Goal: Task Accomplishment & Management: Use online tool/utility

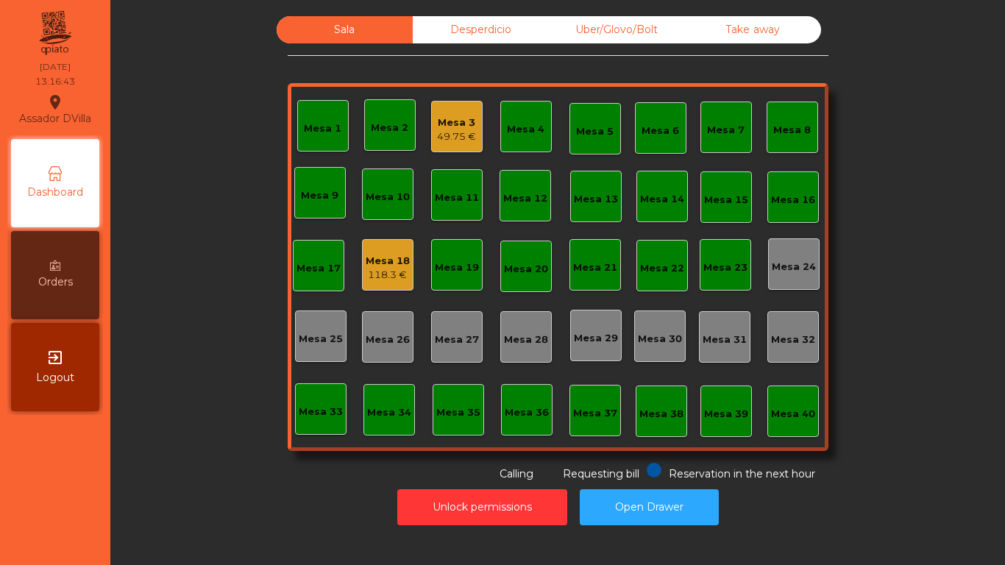
click at [376, 266] on div "Mesa 18" at bounding box center [388, 261] width 44 height 15
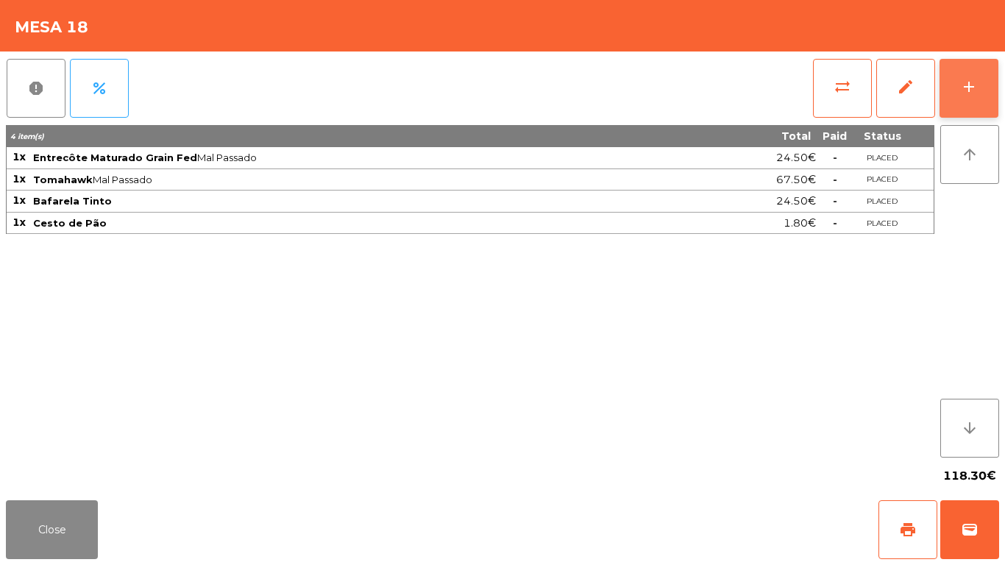
click at [981, 88] on button "add" at bounding box center [969, 88] width 59 height 59
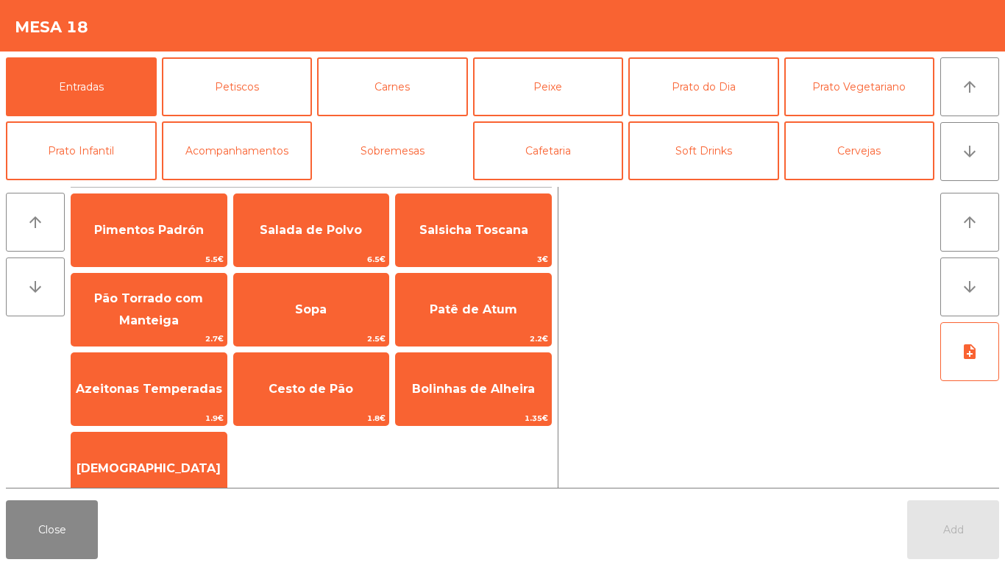
drag, startPoint x: 416, startPoint y: 144, endPoint x: 454, endPoint y: 36, distance: 114.7
click at [447, 50] on app-item-chooser-modal "Mesa 18 Entradas Petiscos Carnes Peixe Prato do Dia Prato Vegetariano Prato Inf…" at bounding box center [502, 282] width 1005 height 565
click at [455, 36] on div "Mesa 18" at bounding box center [502, 26] width 1005 height 52
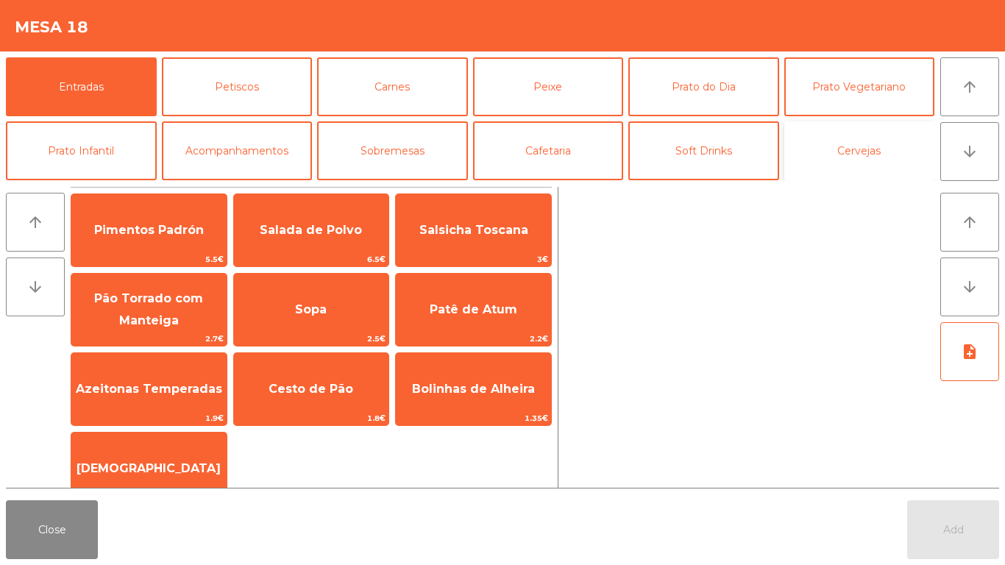
click at [871, 154] on button "Cervejas" at bounding box center [859, 150] width 151 height 59
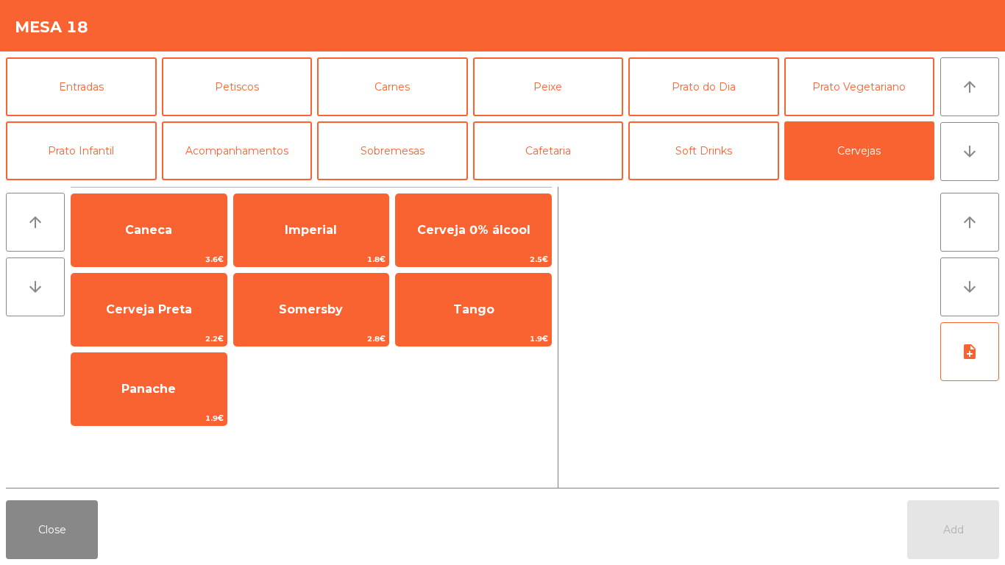
drag, startPoint x: 873, startPoint y: 135, endPoint x: 846, endPoint y: 263, distance: 130.7
click at [846, 263] on app-item-chooser-modal "Mesa 18 Entradas Petiscos Carnes Peixe [GEOGRAPHIC_DATA] do Dia Prato Vegetaria…" at bounding box center [502, 282] width 1005 height 565
drag, startPoint x: 566, startPoint y: 98, endPoint x: 588, endPoint y: 45, distance: 57.4
click at [588, 45] on app-item-chooser-modal "Mesa 18 Entradas Petiscos Carnes Peixe [GEOGRAPHIC_DATA] do Dia Prato Vegetaria…" at bounding box center [502, 282] width 1005 height 565
click at [983, 143] on button "arrow_downward" at bounding box center [969, 151] width 59 height 59
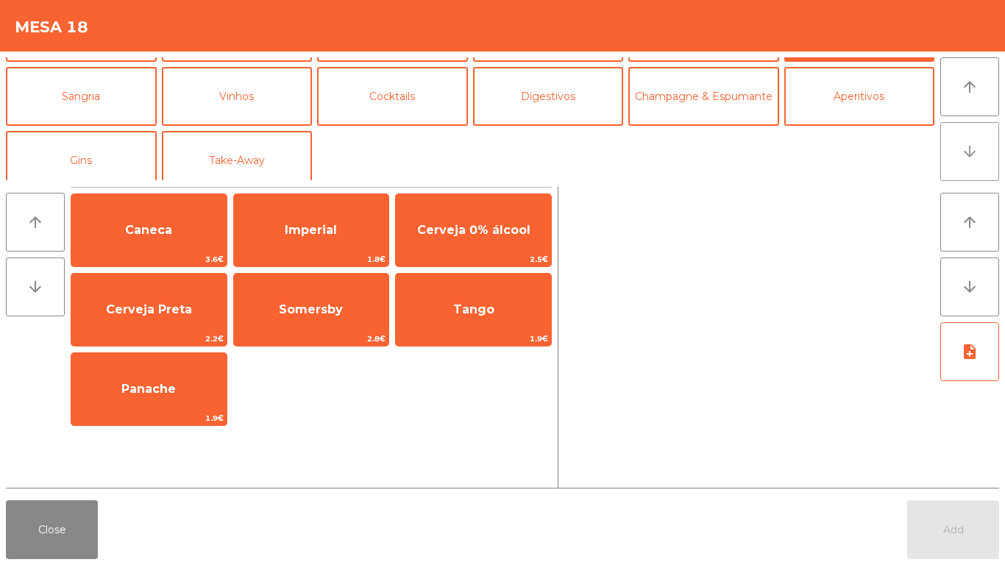
scroll to position [128, 0]
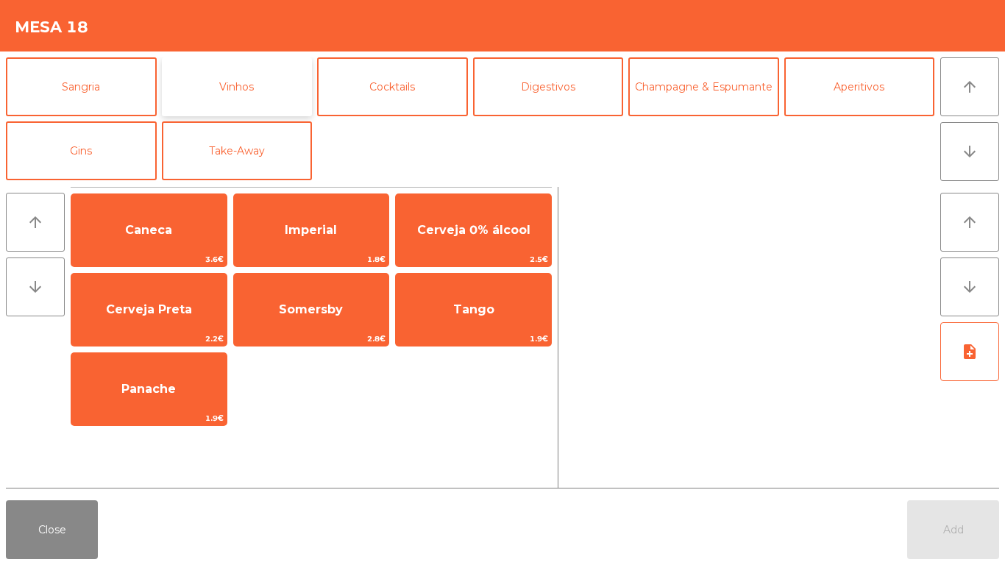
click at [250, 79] on button "Vinhos" at bounding box center [237, 86] width 151 height 59
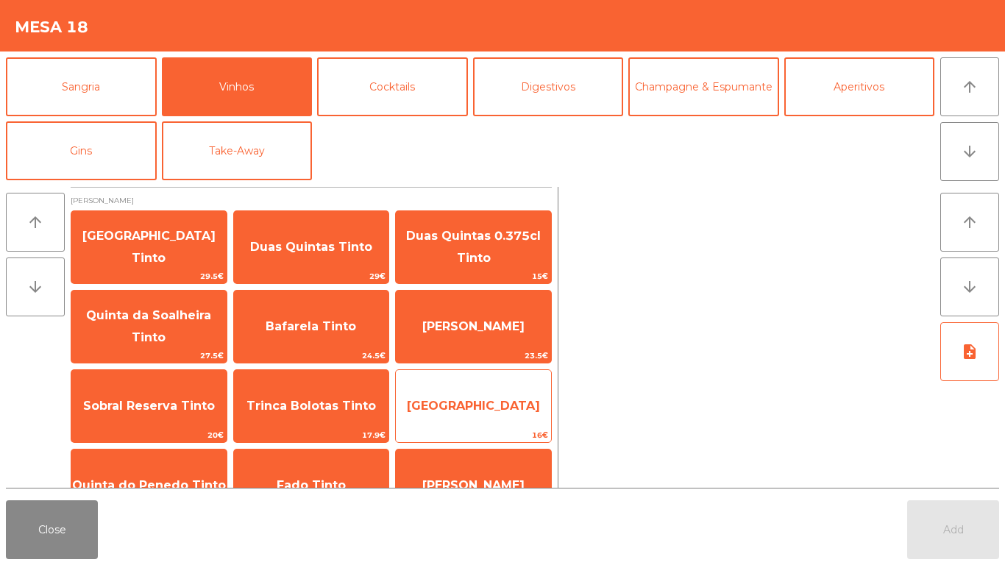
drag, startPoint x: 488, startPoint y: 427, endPoint x: 498, endPoint y: 388, distance: 40.3
click at [488, 425] on div "[GEOGRAPHIC_DATA] 16€" at bounding box center [473, 406] width 157 height 74
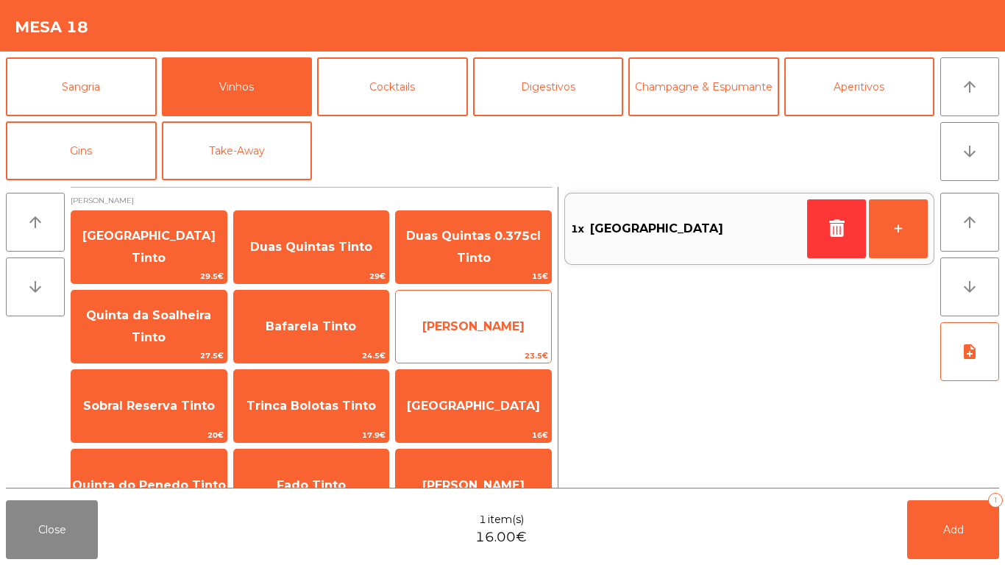
drag, startPoint x: 498, startPoint y: 388, endPoint x: 511, endPoint y: 341, distance: 48.9
click at [511, 341] on div "Quinta de São Simão Tinto 29.5€ Duas Quintas Tinto 29€ Duas Quintas 0.375cl Tin…" at bounding box center [311, 445] width 481 height 471
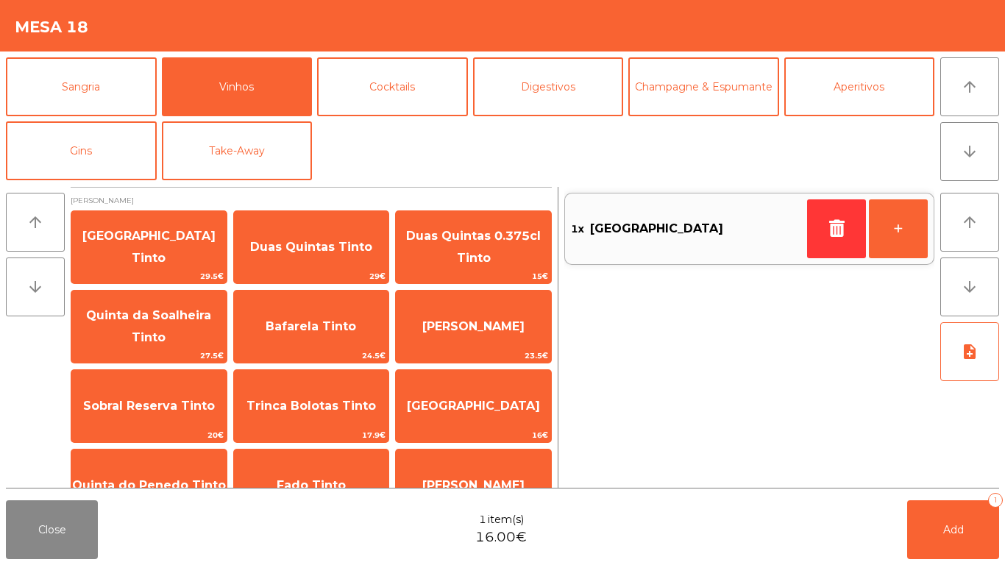
click at [656, 372] on div "1x [GEOGRAPHIC_DATA] +" at bounding box center [749, 337] width 370 height 301
click at [848, 223] on button "button" at bounding box center [836, 228] width 59 height 59
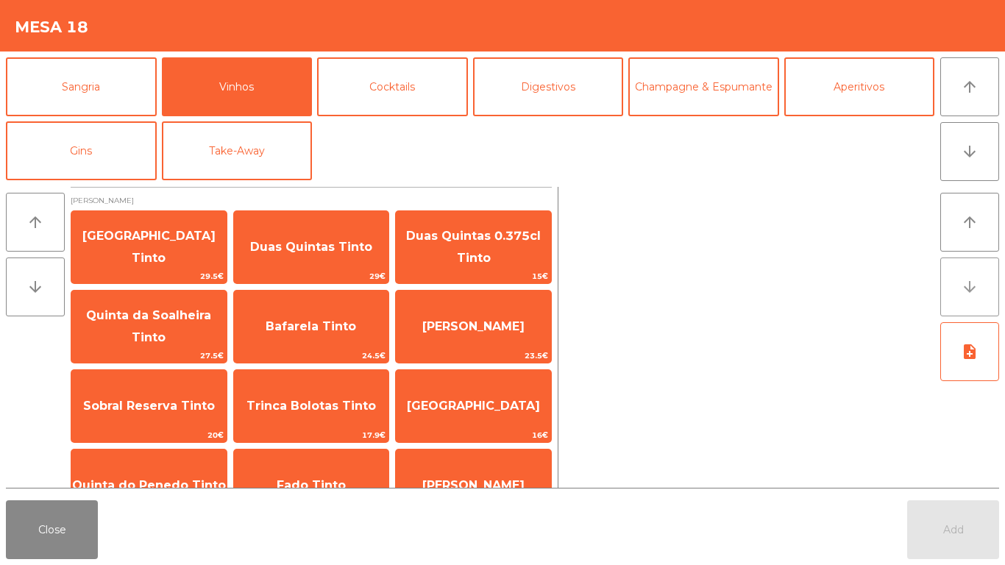
click at [979, 294] on button "arrow_downward" at bounding box center [969, 287] width 59 height 59
click at [984, 284] on button "arrow_downward" at bounding box center [969, 287] width 59 height 59
click at [989, 286] on button "arrow_downward" at bounding box center [969, 287] width 59 height 59
click at [998, 285] on div "arrow_upward arrow_downward Vinho Tinto [GEOGRAPHIC_DATA] Tinto 29.5€ Duas Quin…" at bounding box center [502, 337] width 1005 height 313
click at [983, 283] on button "arrow_downward" at bounding box center [969, 287] width 59 height 59
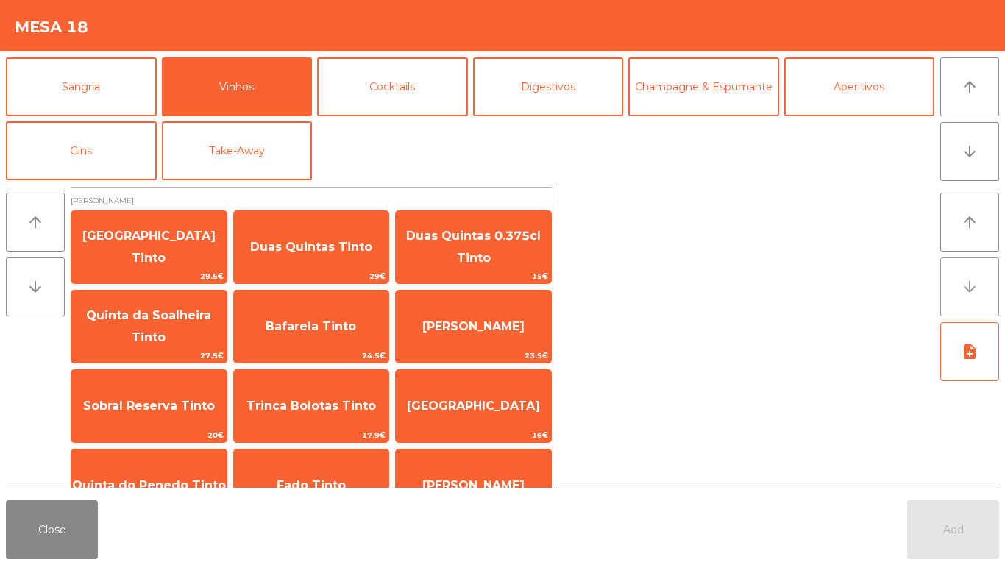
click at [993, 266] on button "arrow_downward" at bounding box center [969, 287] width 59 height 59
click at [996, 274] on div "arrow_upward arrow_downward Vinho Tinto [GEOGRAPHIC_DATA] Tinto 29.5€ Duas Quin…" at bounding box center [502, 337] width 1005 height 313
click at [989, 284] on button "arrow_downward" at bounding box center [969, 287] width 59 height 59
click at [970, 291] on icon "arrow_downward" at bounding box center [970, 287] width 18 height 18
drag, startPoint x: 628, startPoint y: 408, endPoint x: 692, endPoint y: 185, distance: 231.2
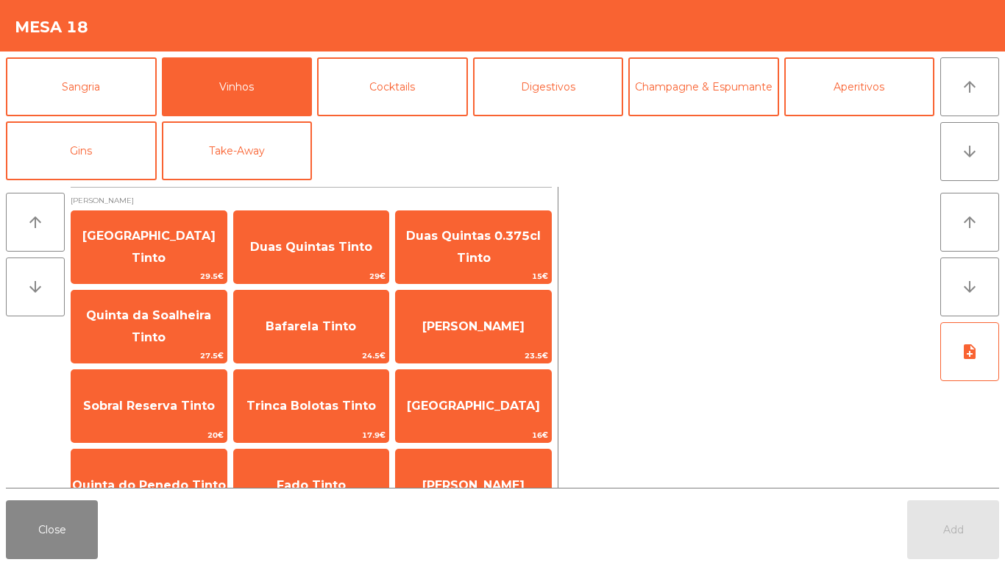
click at [692, 185] on div "arrow_upward arrow_downward Vinho Tinto [GEOGRAPHIC_DATA] Tinto 29.5€ Duas Quin…" at bounding box center [502, 337] width 1005 height 313
click at [654, 382] on div at bounding box center [749, 337] width 370 height 301
click at [43, 305] on button "arrow_downward" at bounding box center [35, 287] width 59 height 59
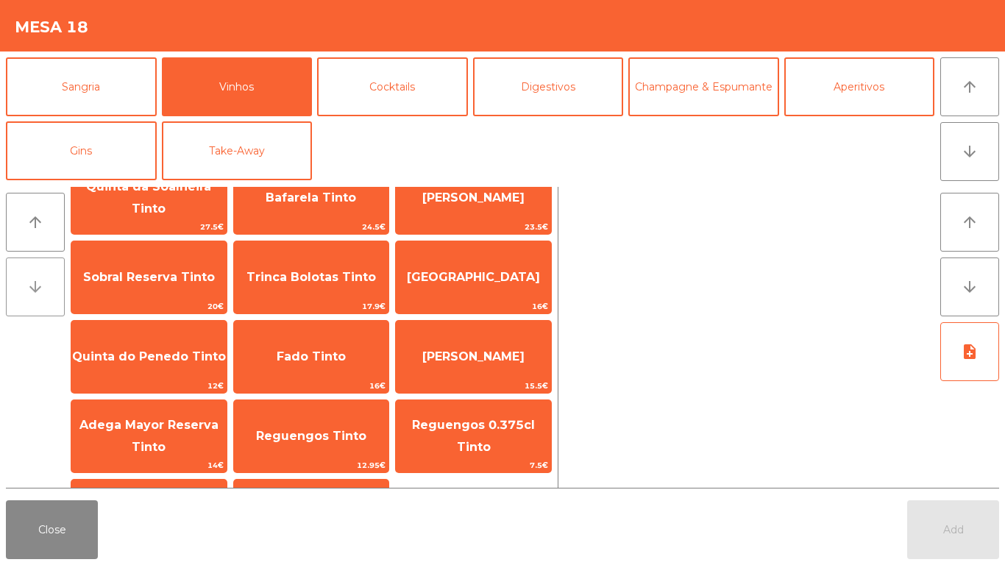
scroll to position [151, 0]
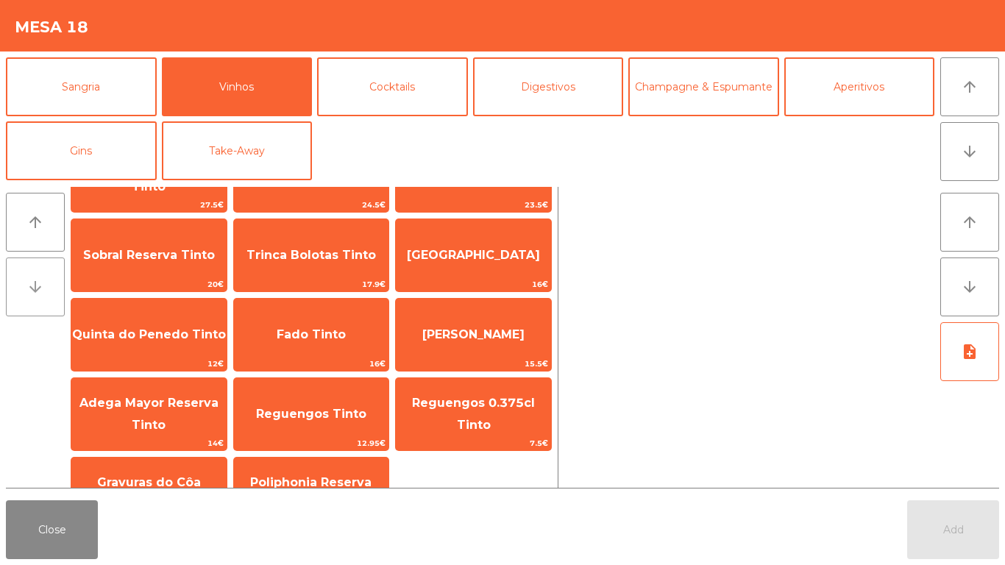
click at [37, 296] on button "arrow_downward" at bounding box center [35, 287] width 59 height 59
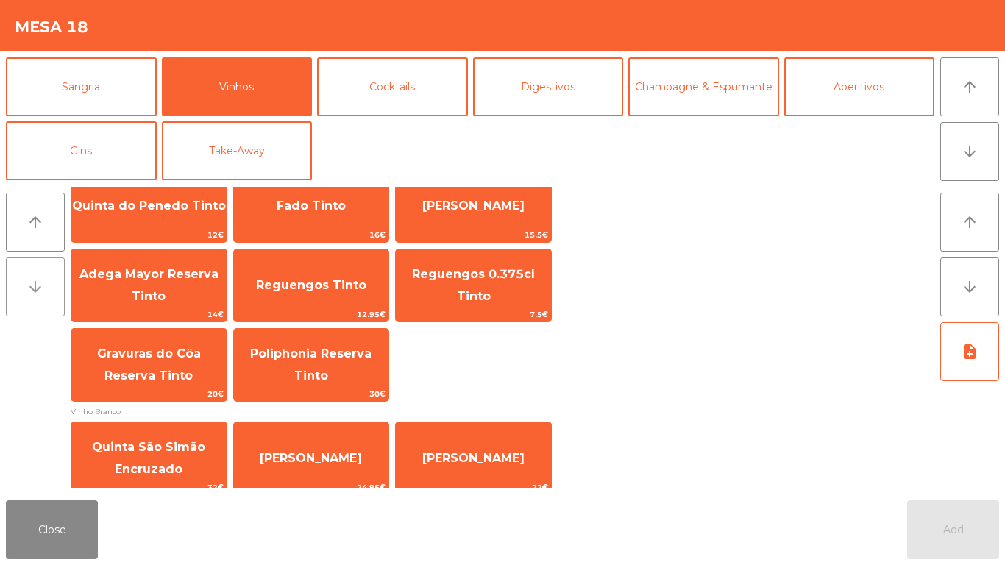
scroll to position [302, 0]
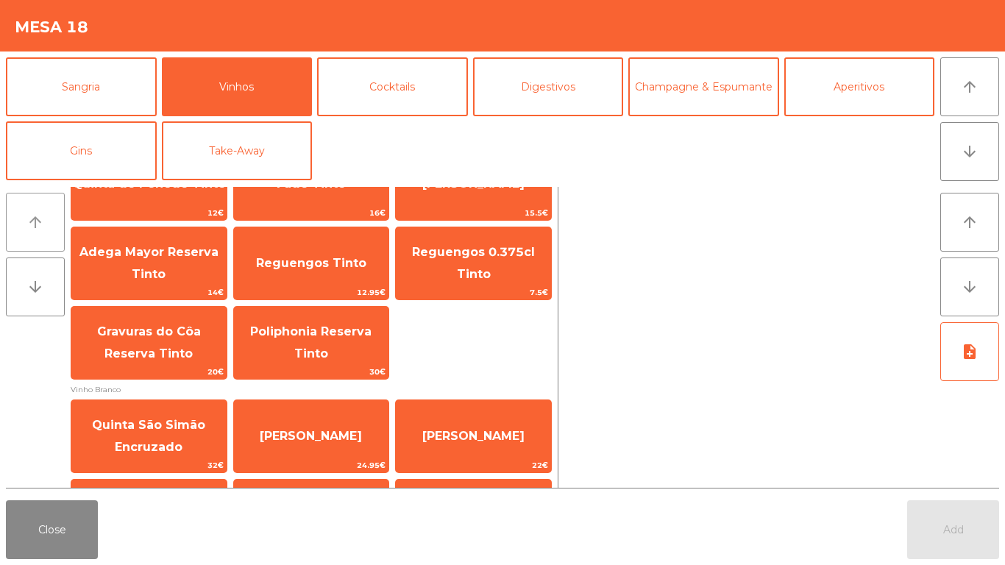
click at [24, 219] on button "arrow_upward" at bounding box center [35, 222] width 59 height 59
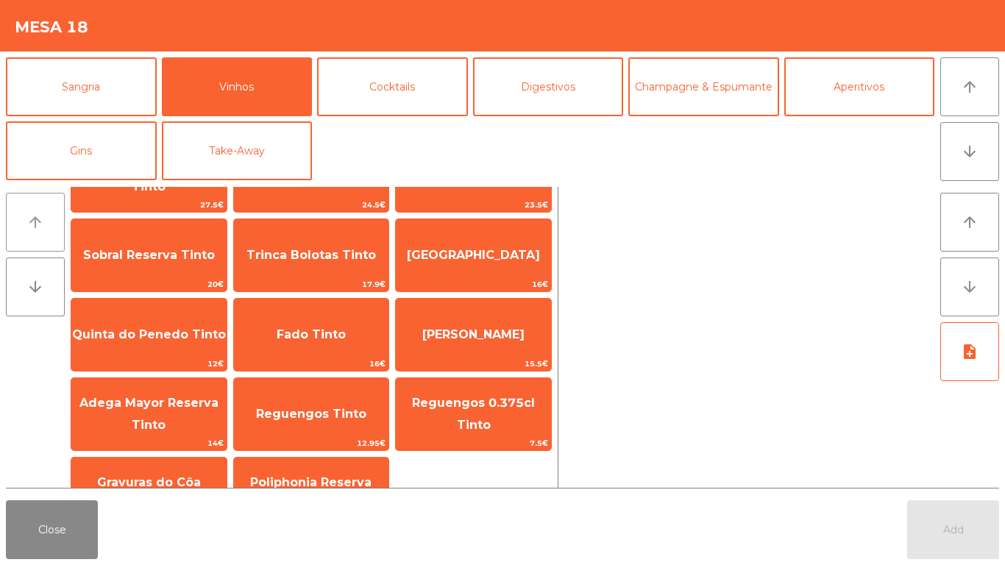
click at [32, 218] on icon "arrow_upward" at bounding box center [35, 222] width 18 height 18
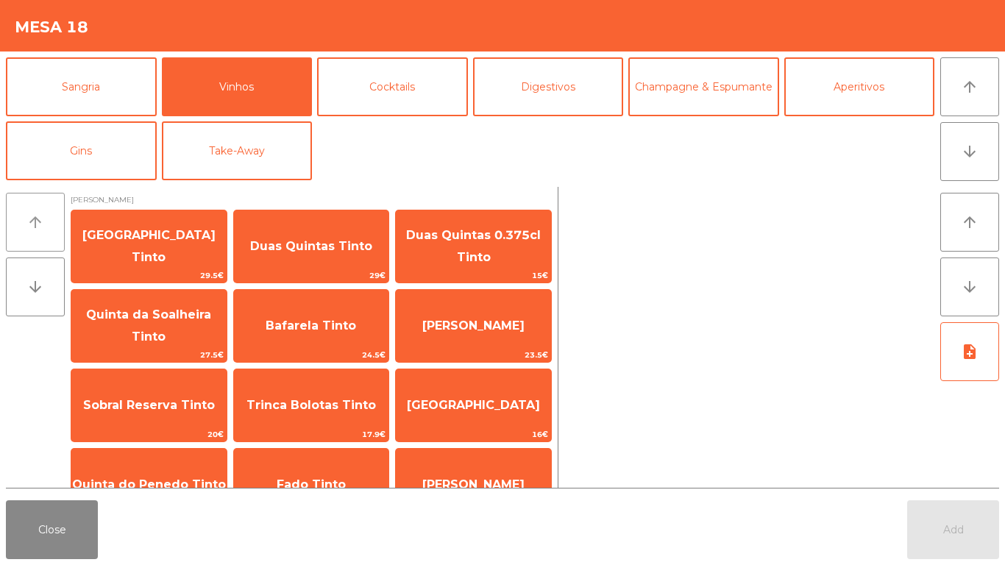
scroll to position [0, 0]
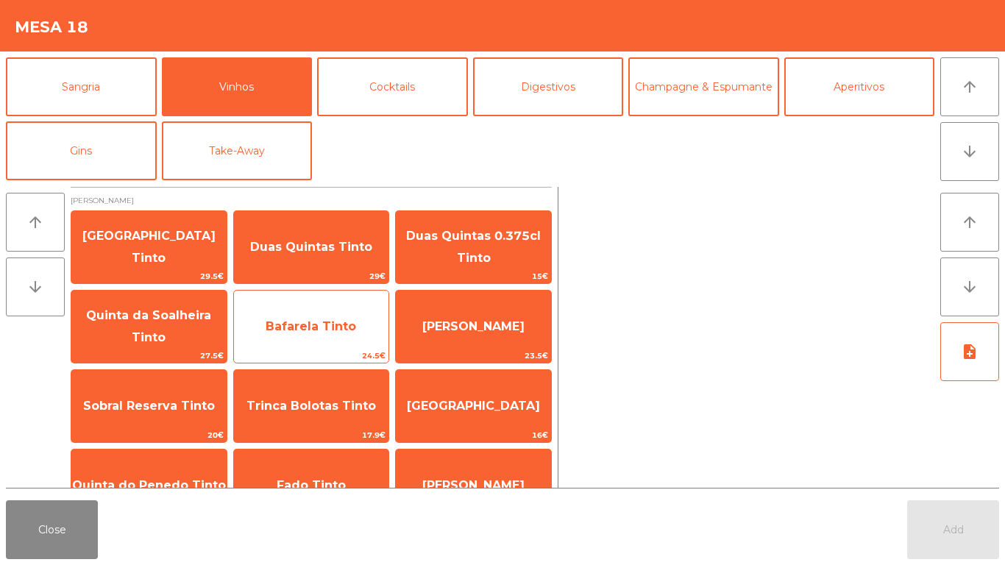
click at [299, 325] on span "Bafarela Tinto" at bounding box center [311, 326] width 90 height 14
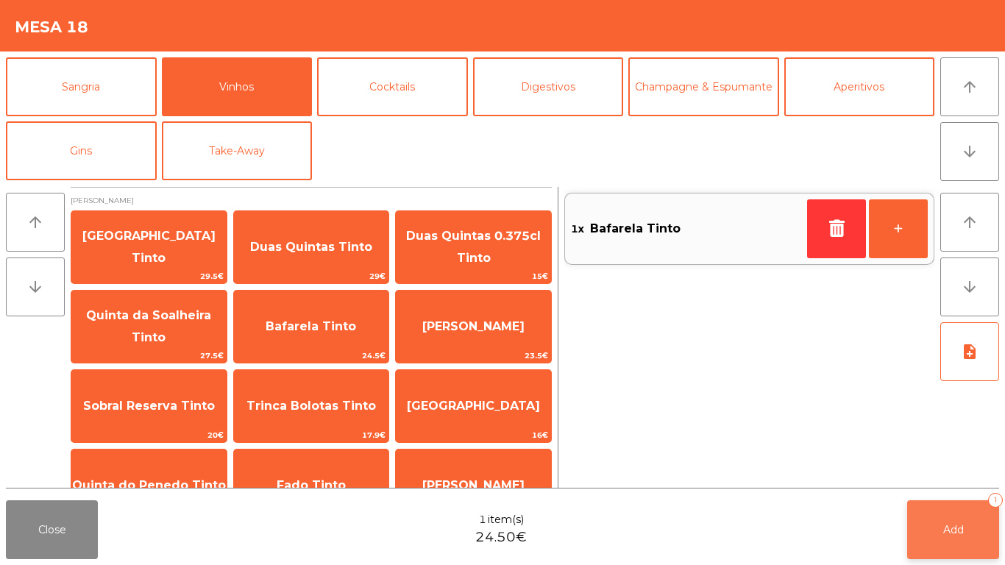
click at [954, 525] on span "Add" at bounding box center [953, 529] width 21 height 13
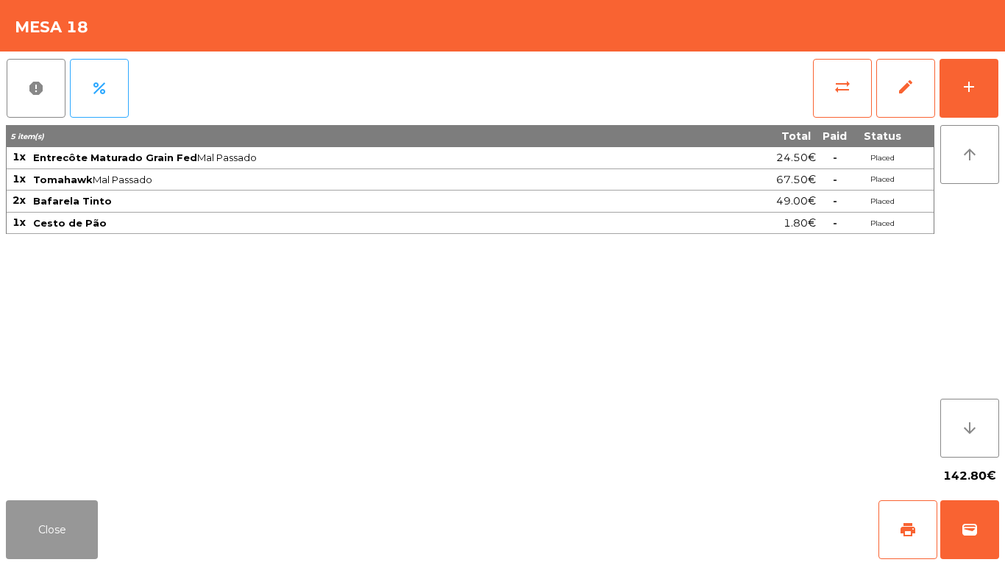
click at [63, 527] on button "Close" at bounding box center [52, 529] width 92 height 59
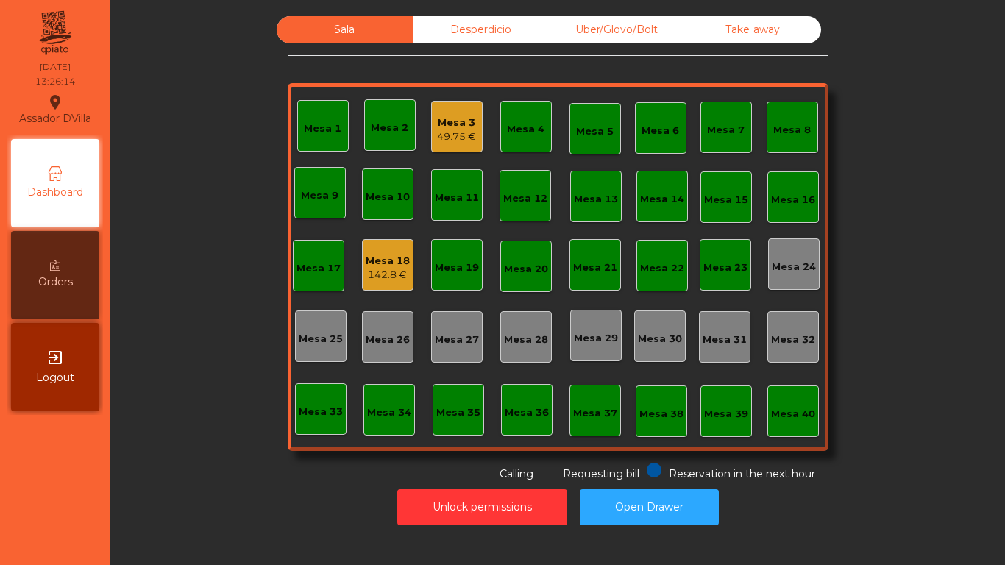
click at [63, 527] on nav "Assador DVilla location_on [DATE] 13:26:14 Dashboard Orders exit_to_app Logout" at bounding box center [55, 282] width 110 height 565
click at [645, 487] on div "Unlock permissions Open Drawer" at bounding box center [557, 507] width 855 height 51
click at [665, 518] on button "Open Drawer" at bounding box center [649, 507] width 139 height 36
click at [439, 132] on div "47.95 €" at bounding box center [456, 136] width 39 height 15
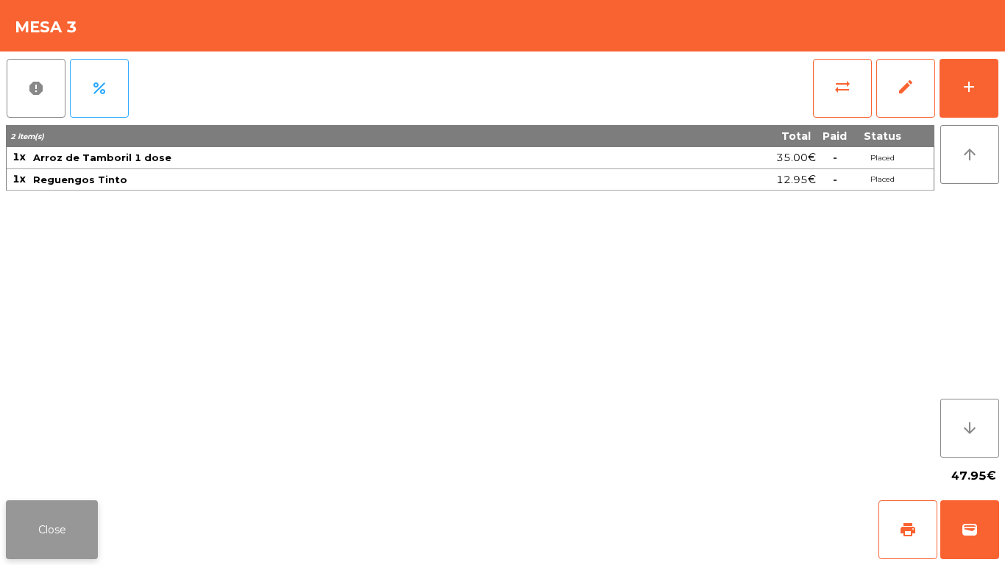
click at [15, 544] on button "Close" at bounding box center [52, 529] width 92 height 59
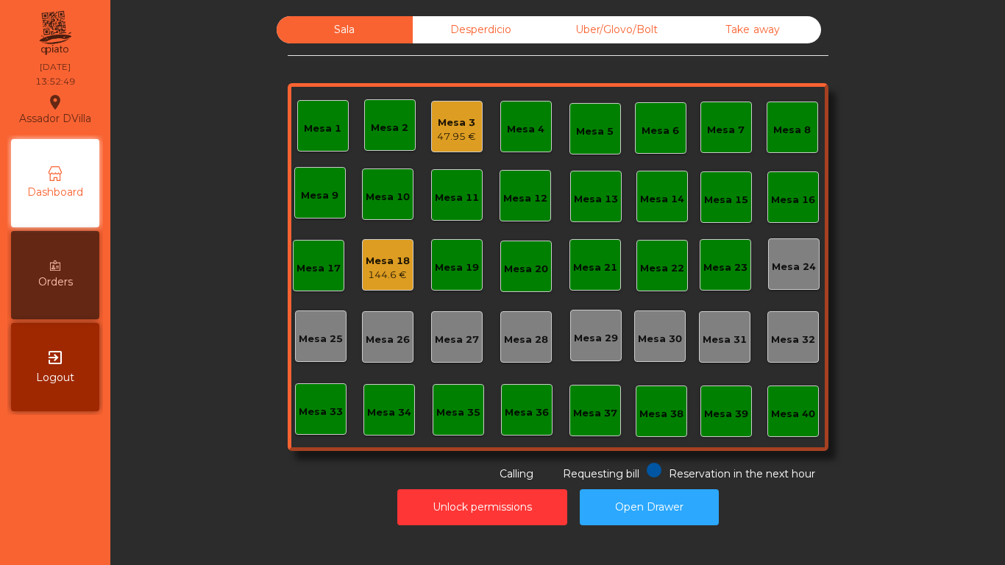
click at [437, 127] on div "Mesa 3" at bounding box center [456, 123] width 39 height 15
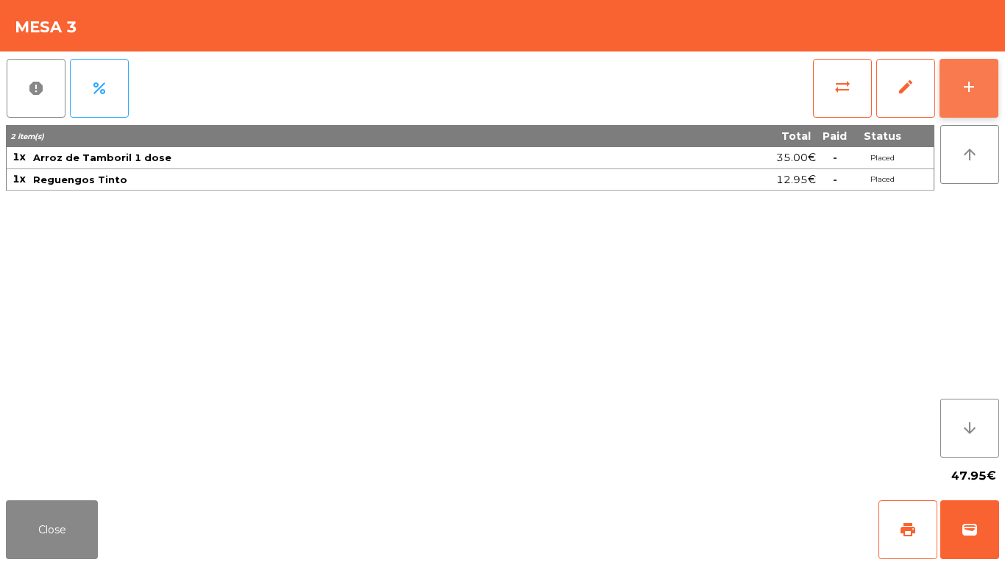
click at [967, 97] on button "add" at bounding box center [969, 88] width 59 height 59
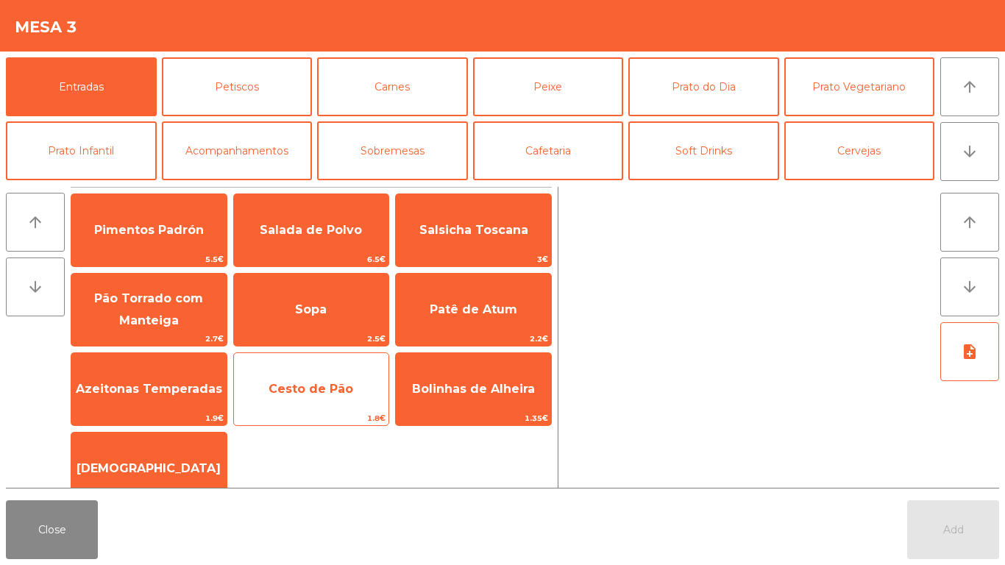
click at [330, 417] on span "1.8€" at bounding box center [311, 418] width 155 height 14
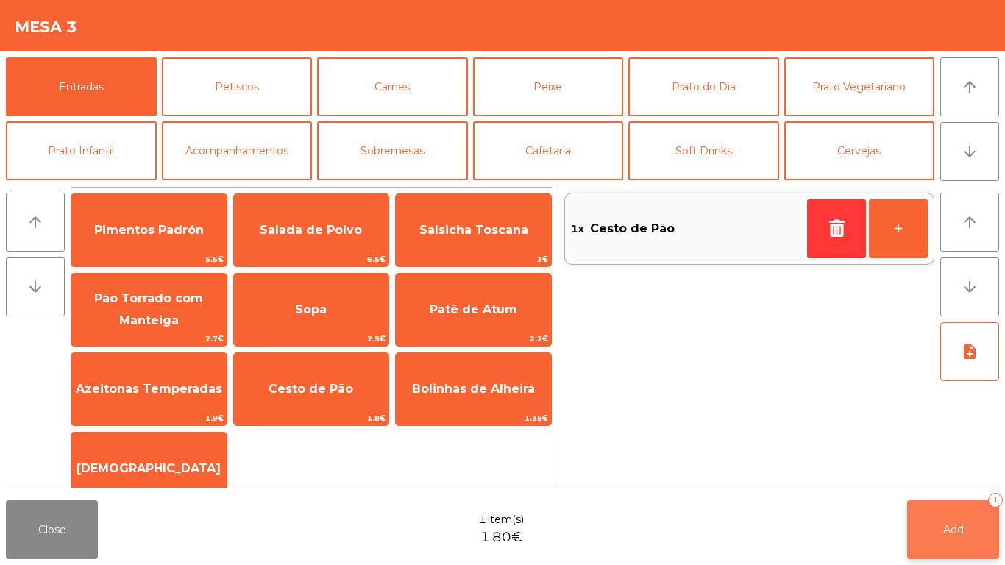
click at [959, 530] on span "Add" at bounding box center [953, 529] width 21 height 13
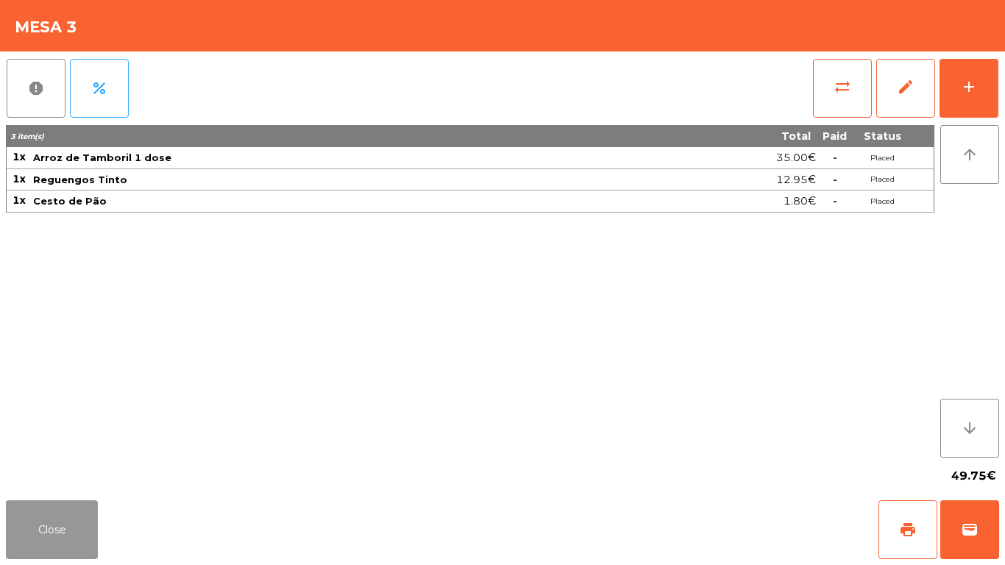
click at [15, 537] on button "Close" at bounding box center [52, 529] width 92 height 59
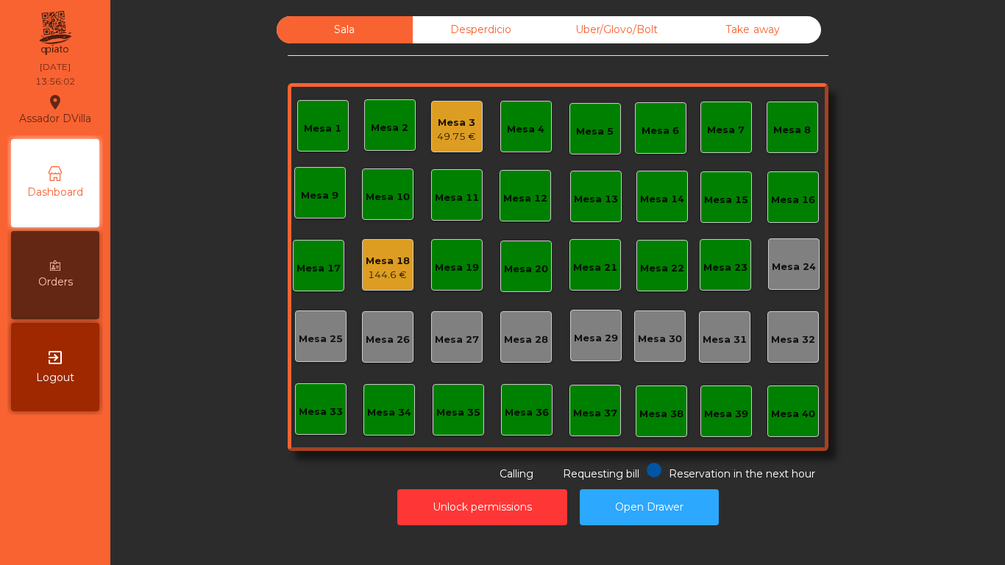
click at [374, 245] on div "Mesa 18 144.6 €" at bounding box center [388, 265] width 52 height 52
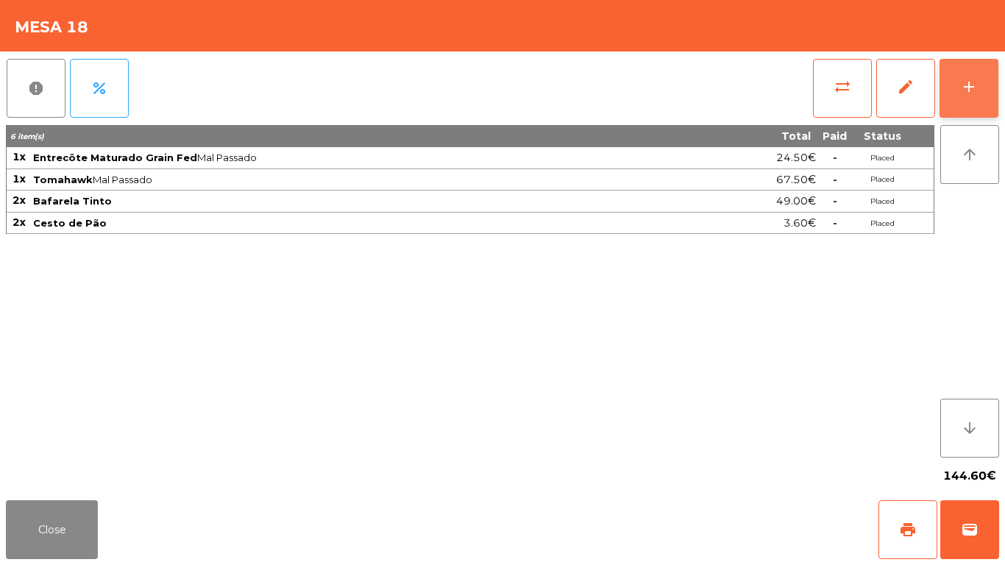
click at [969, 66] on button "add" at bounding box center [969, 88] width 59 height 59
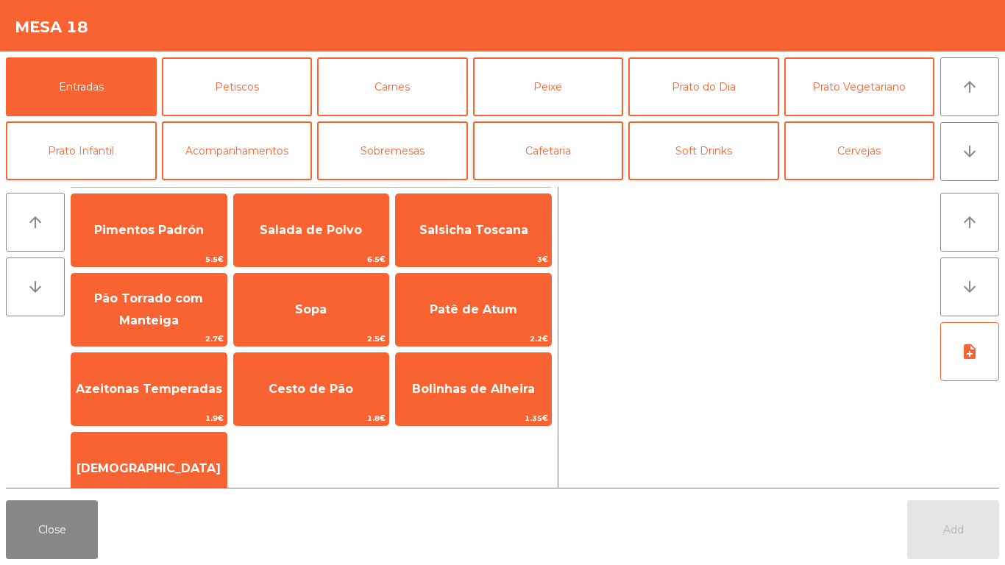
scroll to position [74, 0]
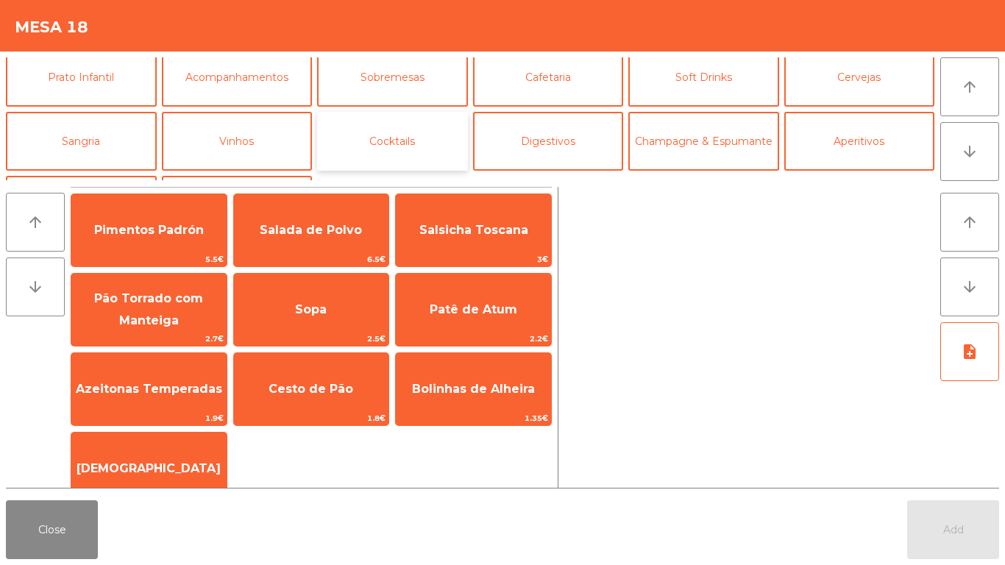
click at [383, 133] on button "Cocktails" at bounding box center [392, 141] width 151 height 59
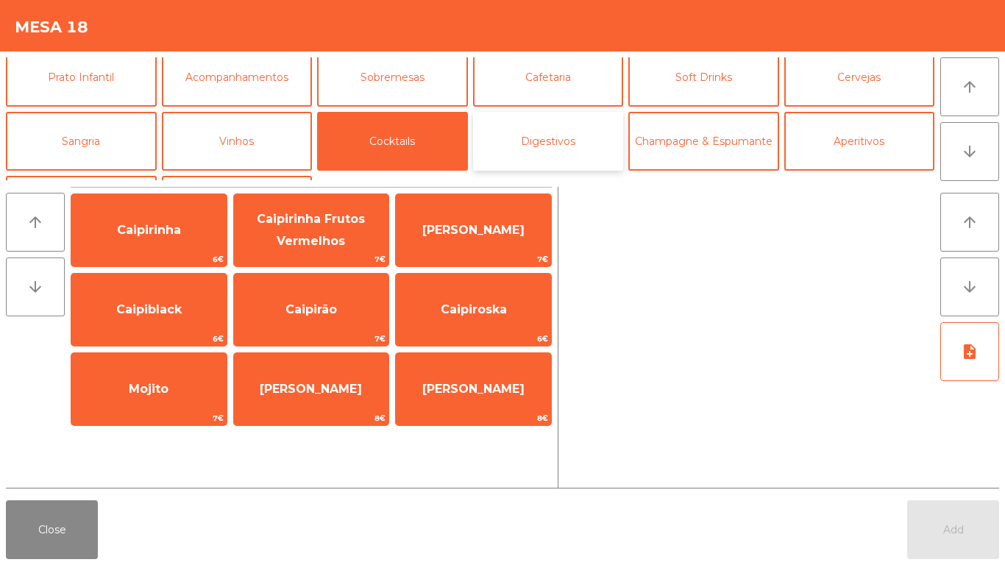
click at [483, 133] on button "Digestivos" at bounding box center [548, 141] width 151 height 59
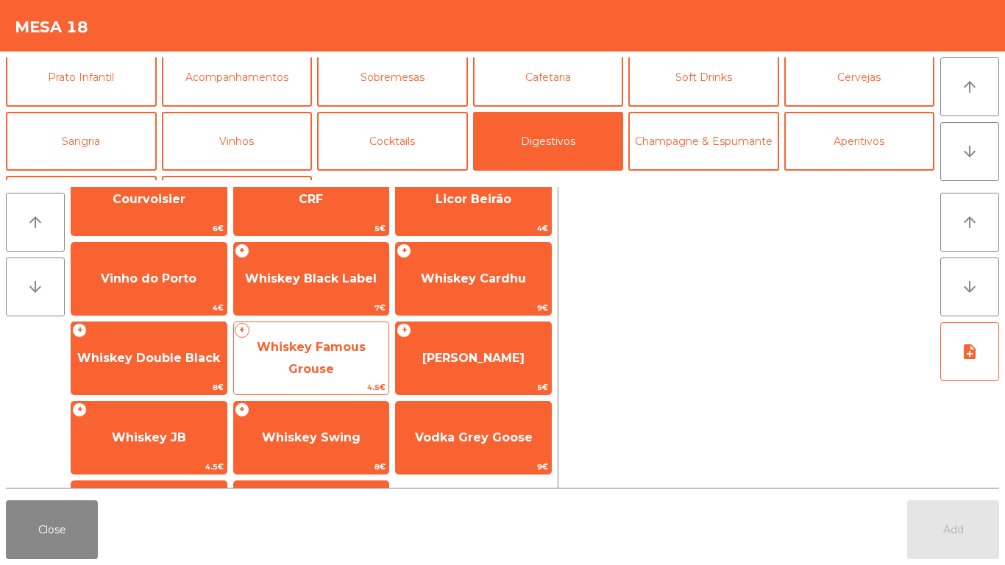
scroll to position [147, 0]
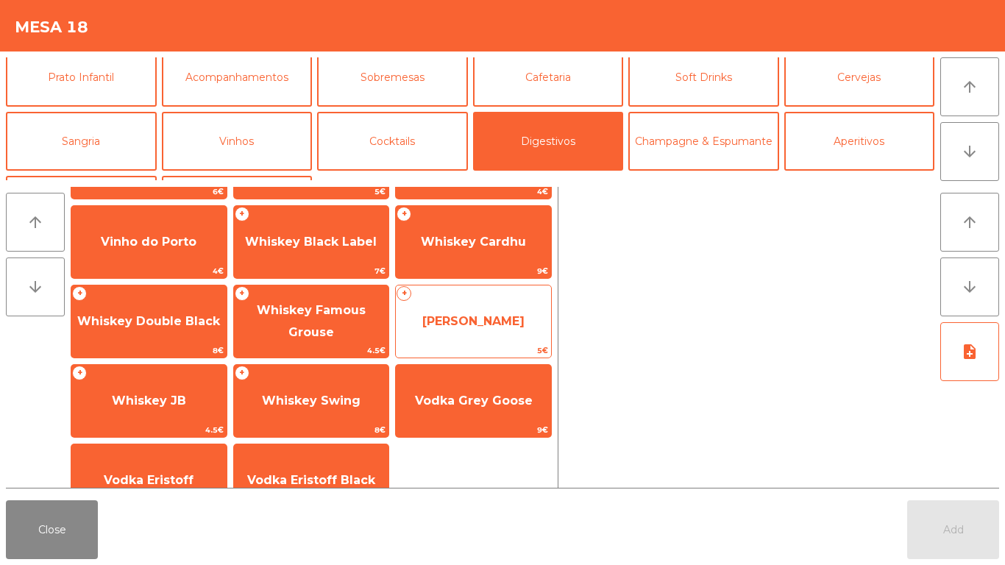
click at [444, 319] on span "[PERSON_NAME]" at bounding box center [473, 321] width 102 height 14
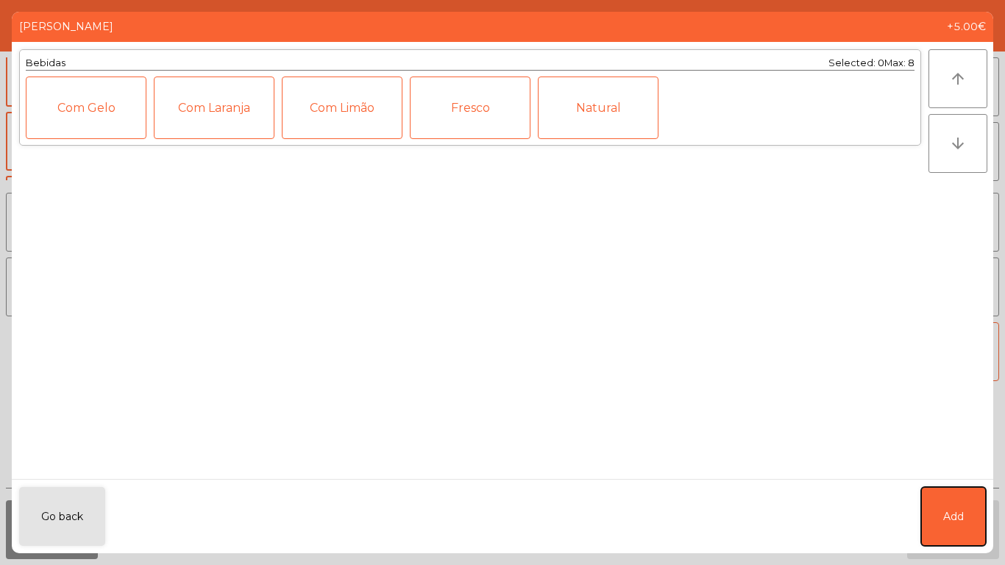
drag, startPoint x: 938, startPoint y: 502, endPoint x: 901, endPoint y: 314, distance: 191.2
click at [941, 497] on button "Add" at bounding box center [953, 516] width 65 height 59
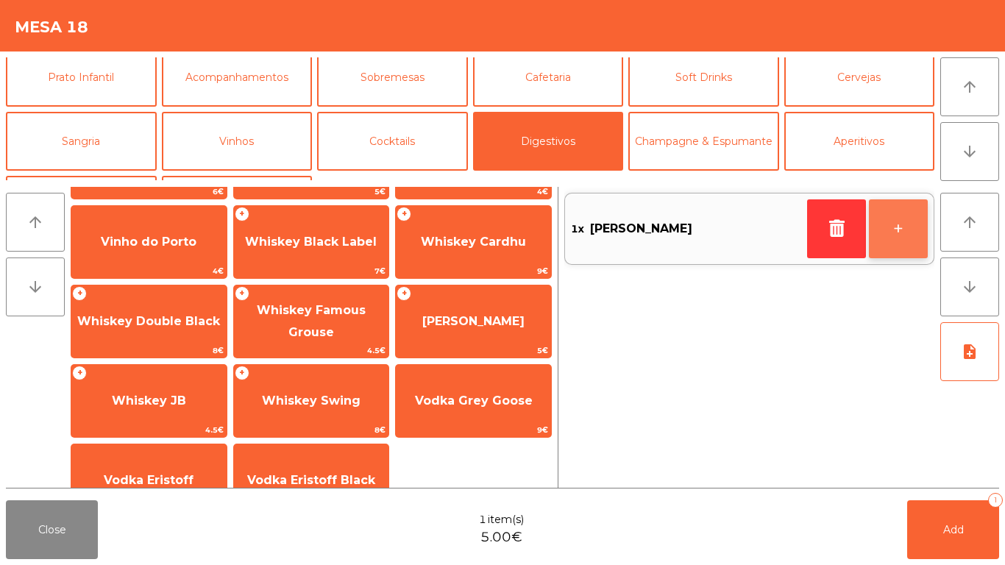
click at [921, 232] on button "+" at bounding box center [898, 228] width 59 height 59
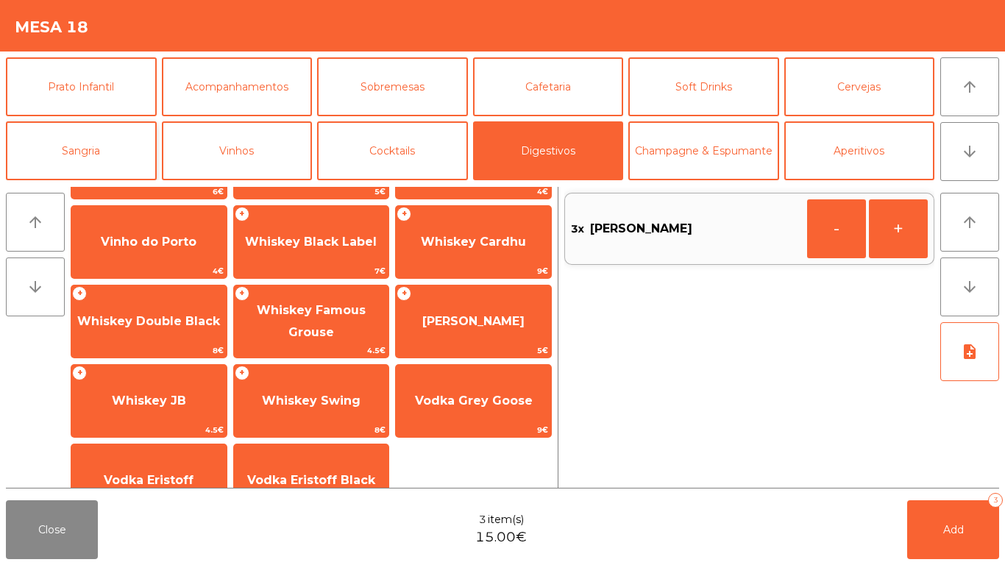
scroll to position [0, 0]
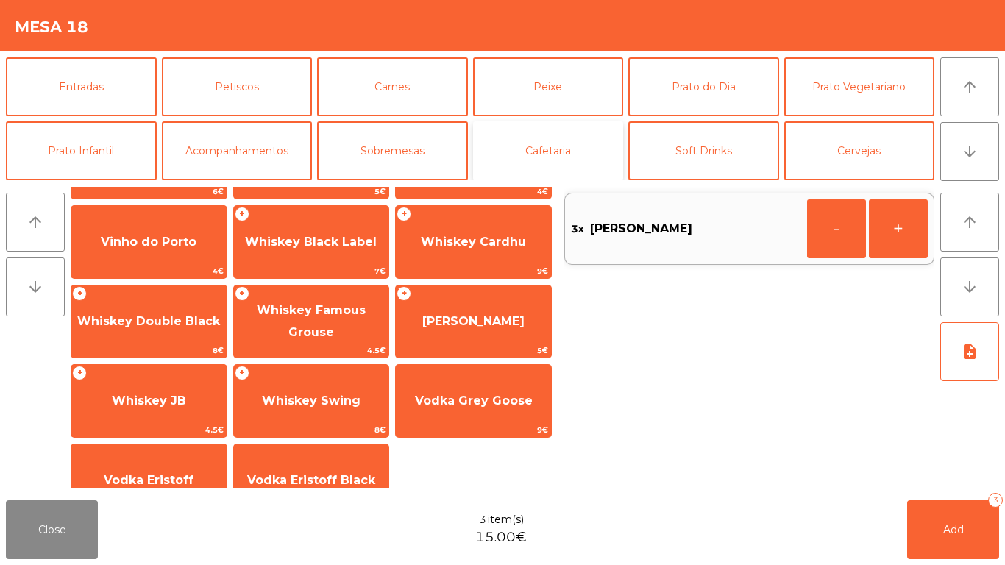
click at [528, 145] on button "Cafetaria" at bounding box center [548, 150] width 151 height 59
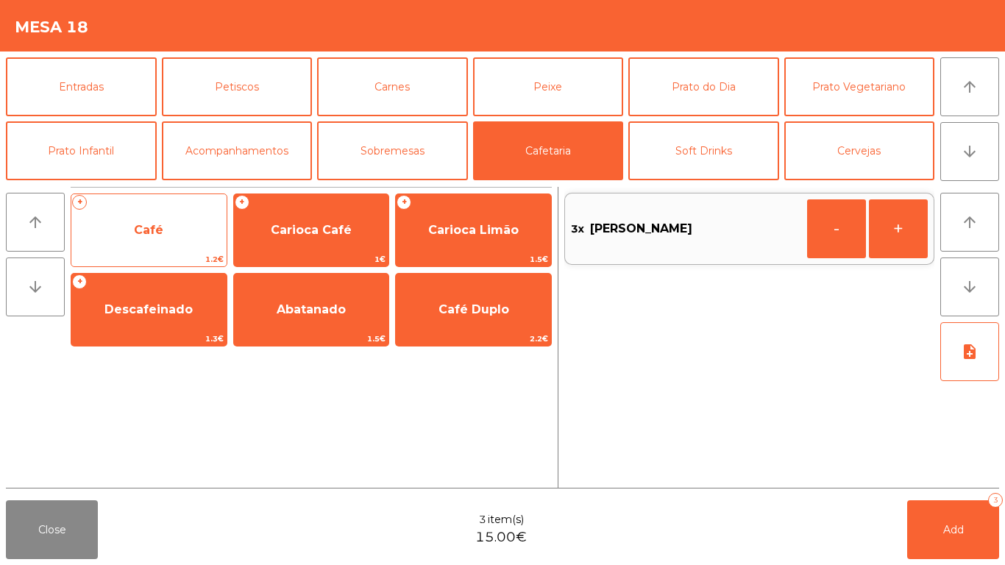
click at [151, 230] on span "Café" at bounding box center [148, 230] width 29 height 14
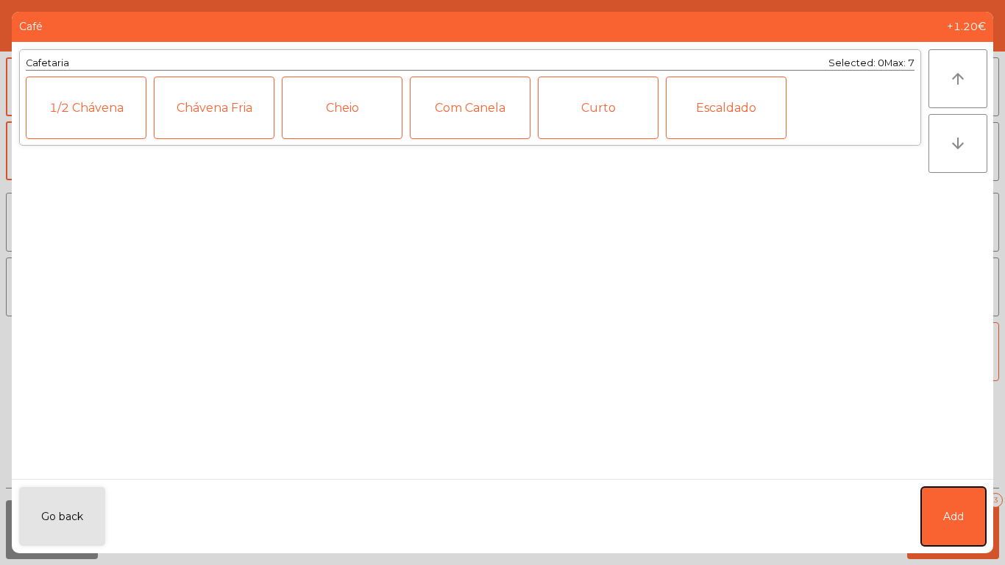
click at [928, 514] on button "Add" at bounding box center [953, 516] width 65 height 59
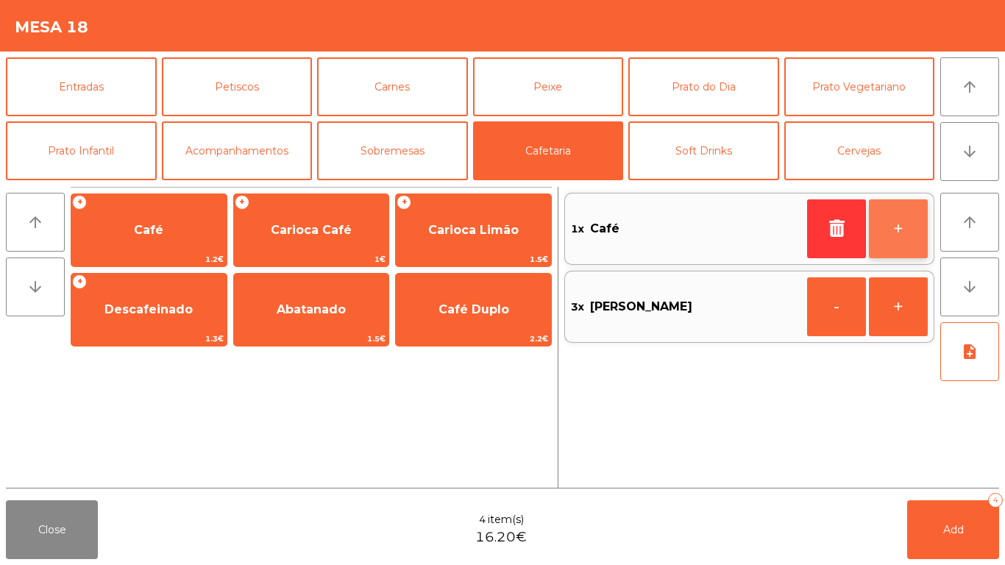
click at [884, 229] on button "+" at bounding box center [898, 228] width 59 height 59
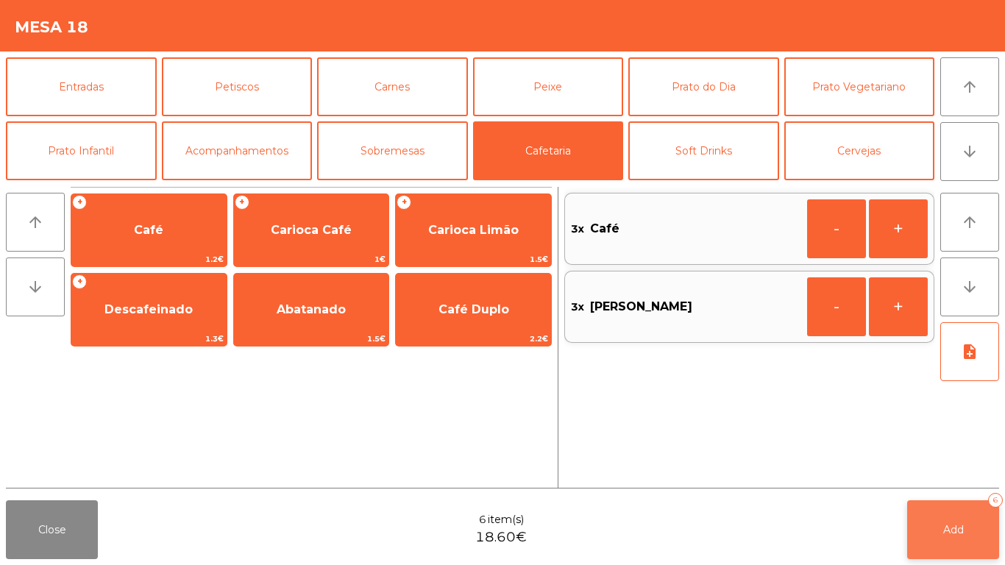
click at [993, 524] on button "Add 6" at bounding box center [953, 529] width 92 height 59
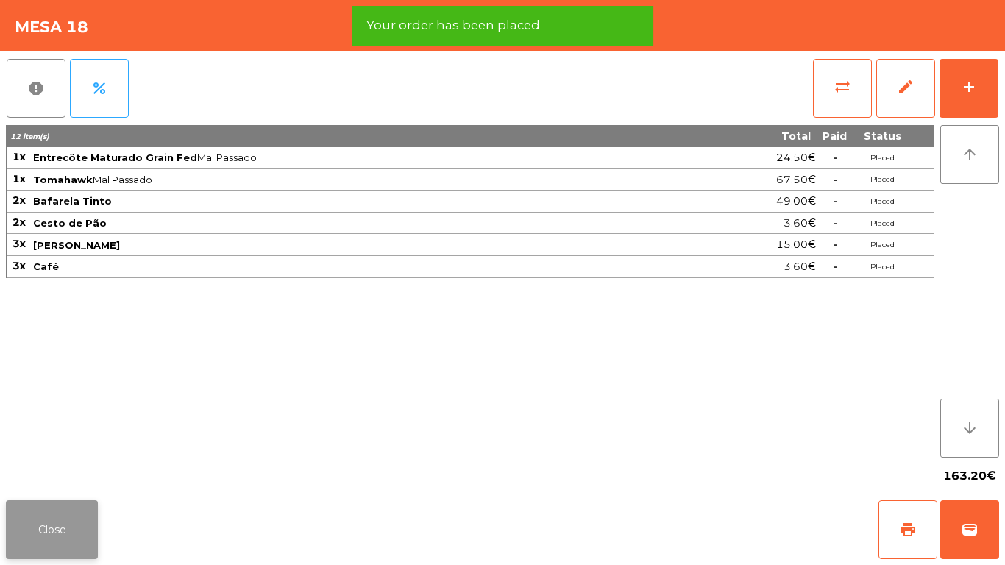
click at [29, 528] on button "Close" at bounding box center [52, 529] width 92 height 59
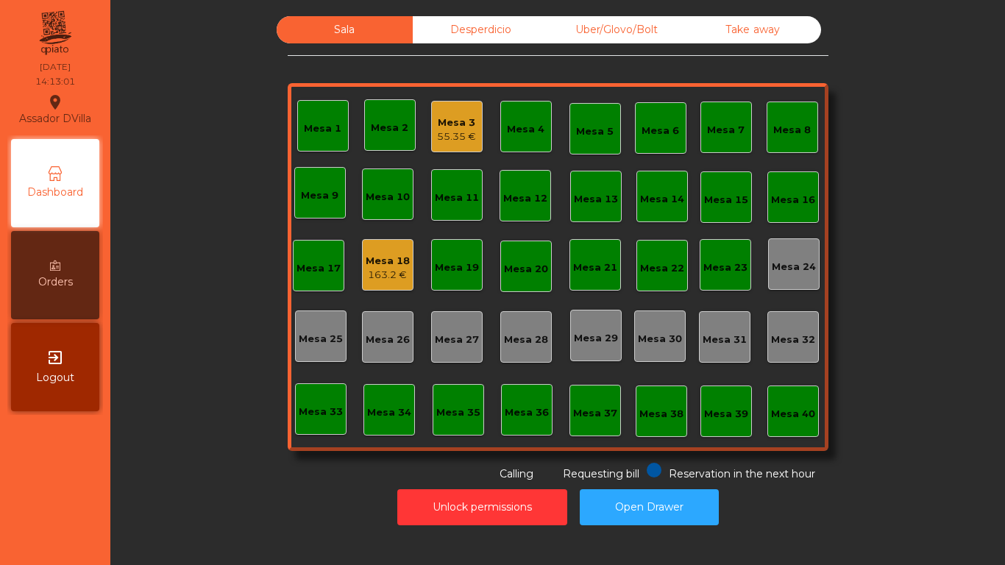
click at [383, 272] on div "163.2 €" at bounding box center [388, 275] width 44 height 15
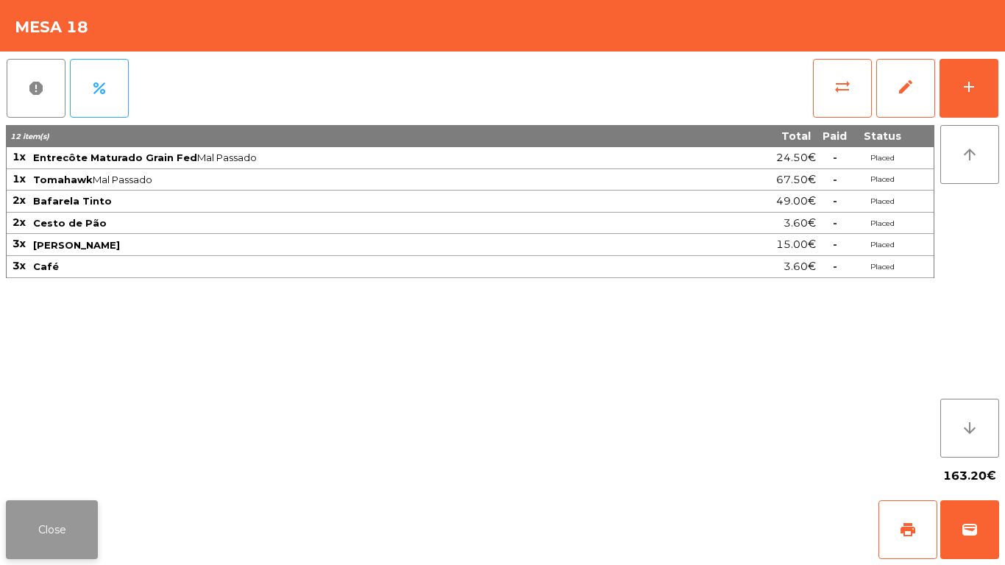
click at [28, 506] on button "Close" at bounding box center [52, 529] width 92 height 59
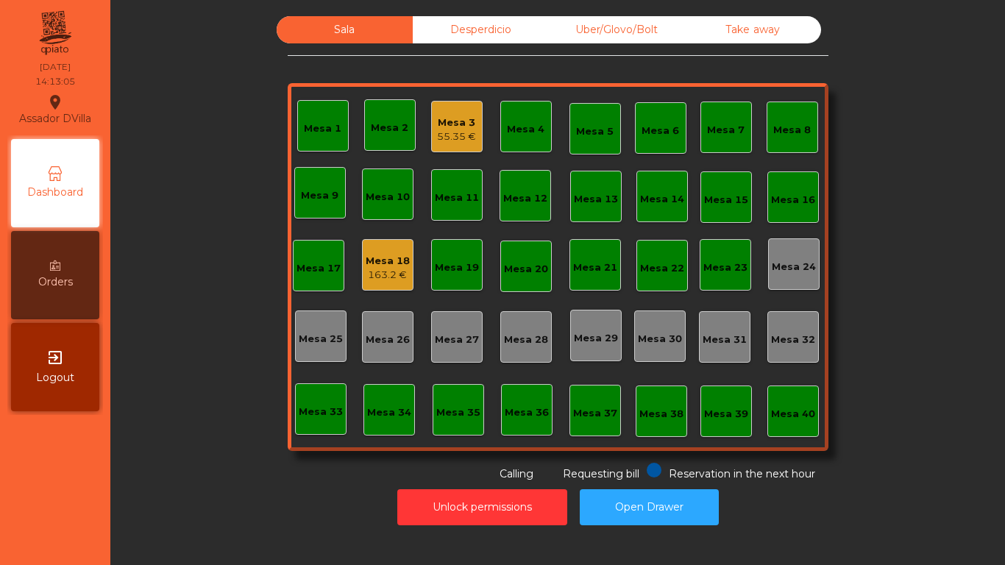
click at [451, 138] on div "55.35 €" at bounding box center [456, 136] width 39 height 15
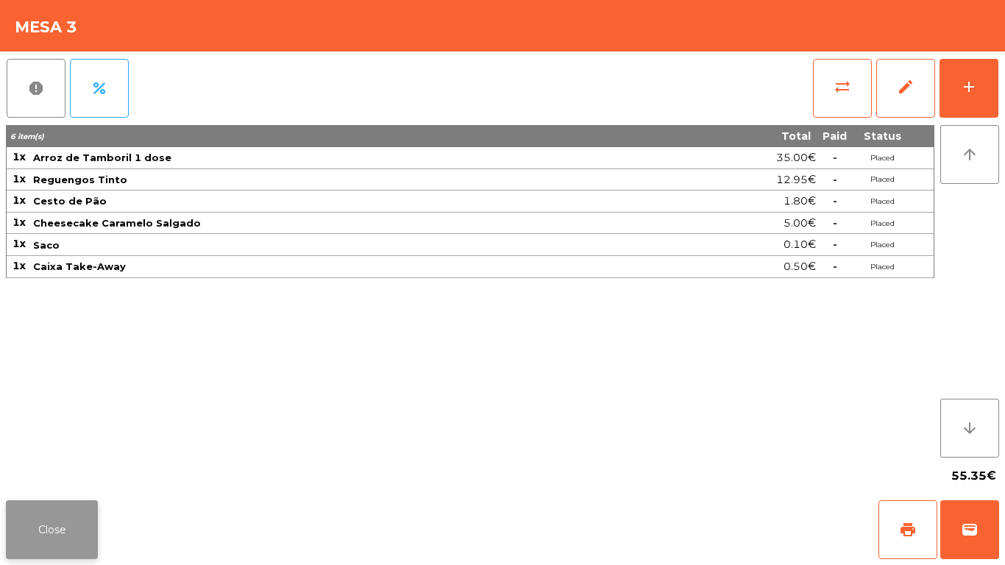
click at [63, 516] on button "Close" at bounding box center [52, 529] width 92 height 59
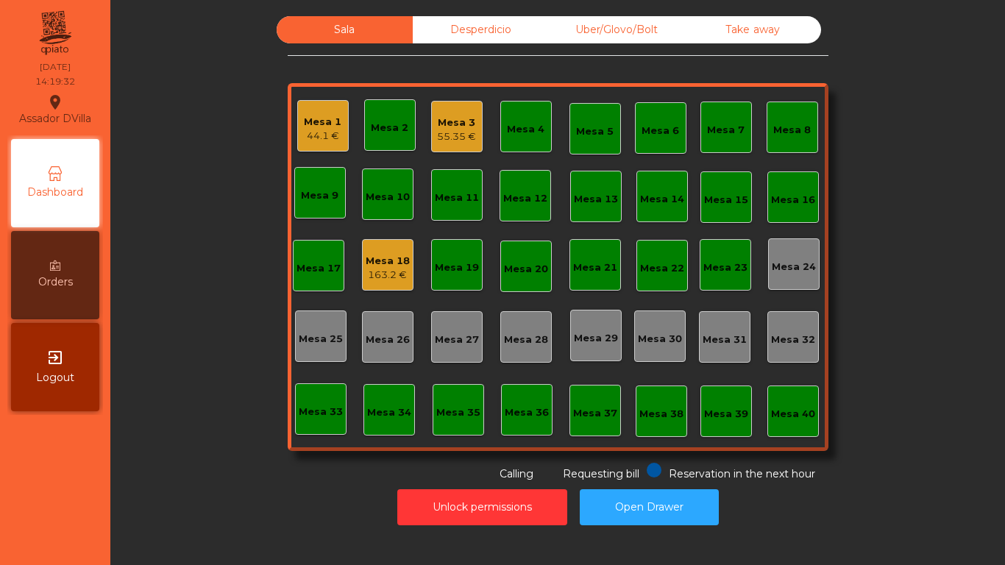
click at [325, 128] on div "Mesa 1" at bounding box center [323, 122] width 38 height 15
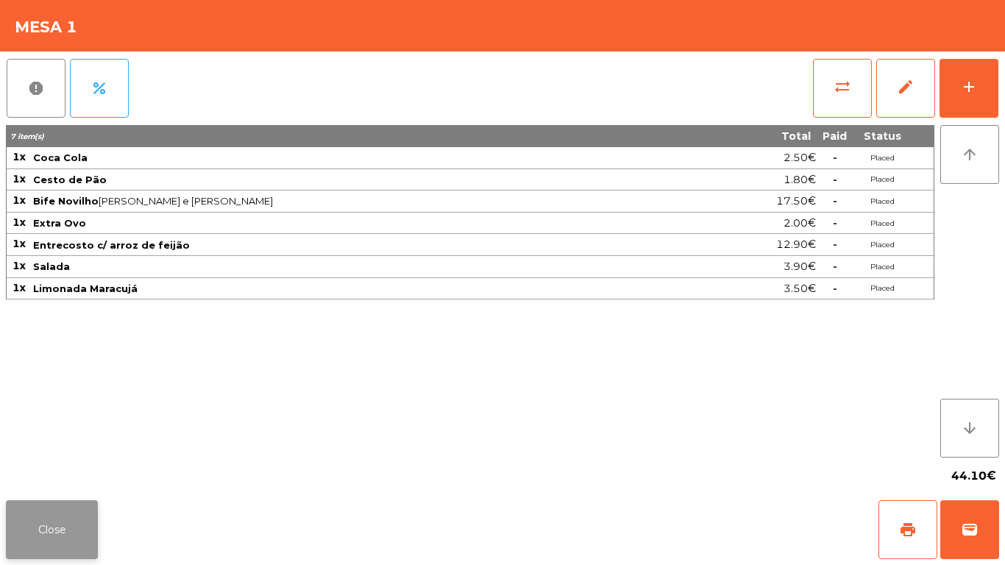
click at [56, 541] on button "Close" at bounding box center [52, 529] width 92 height 59
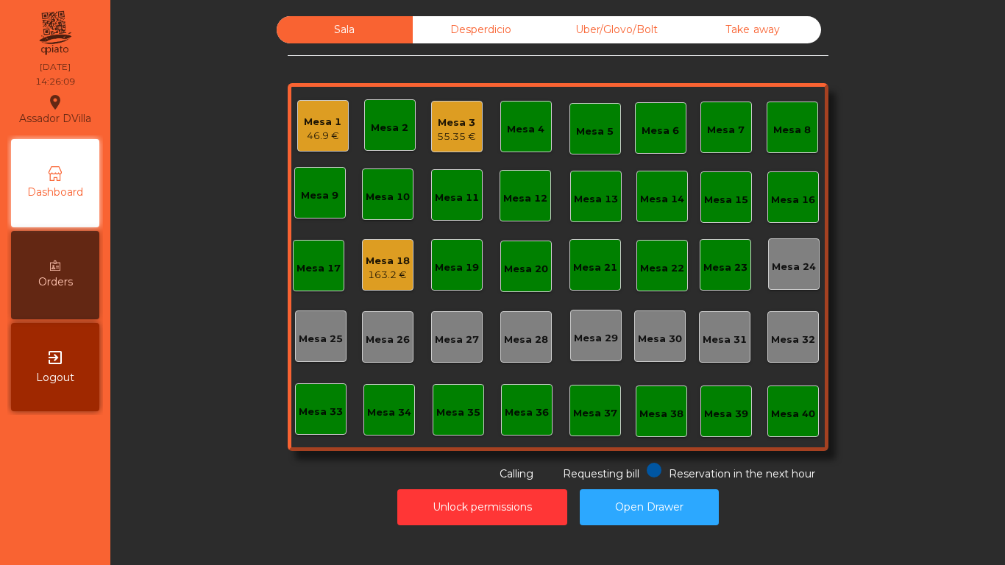
click at [594, 24] on div "Uber/Glovo/Bolt" at bounding box center [617, 29] width 136 height 27
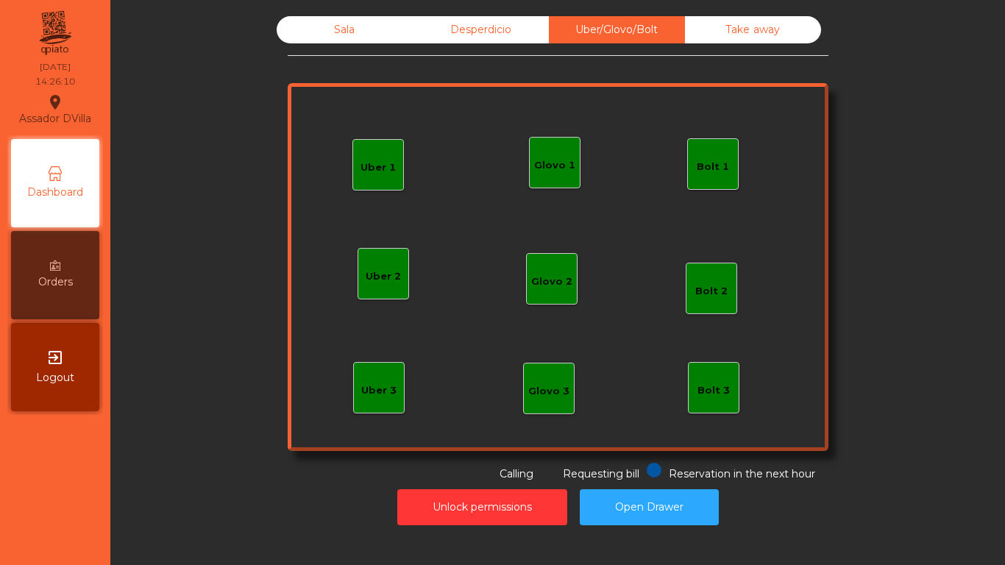
click at [390, 164] on div "Uber 1" at bounding box center [378, 165] width 52 height 52
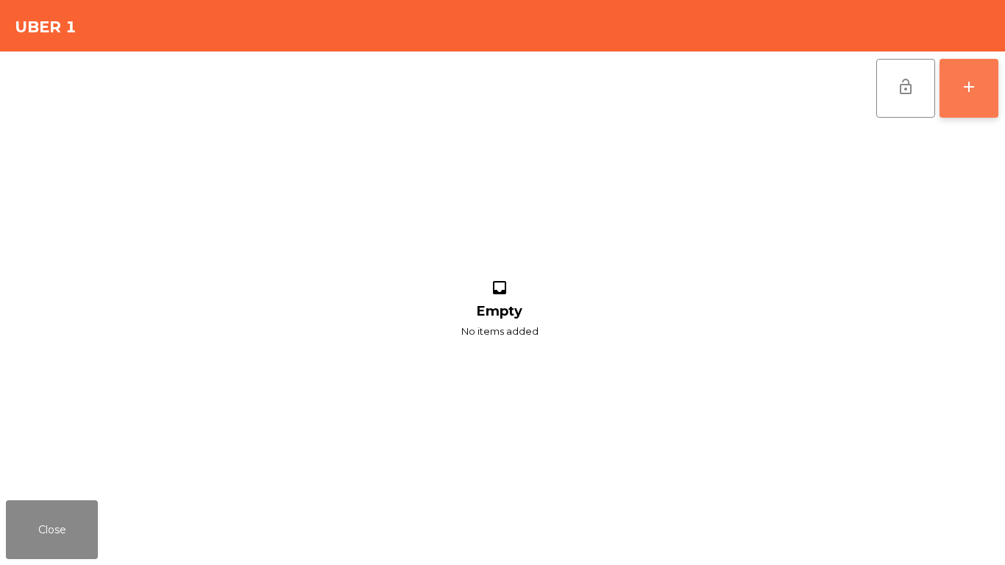
click at [979, 85] on button "add" at bounding box center [969, 88] width 59 height 59
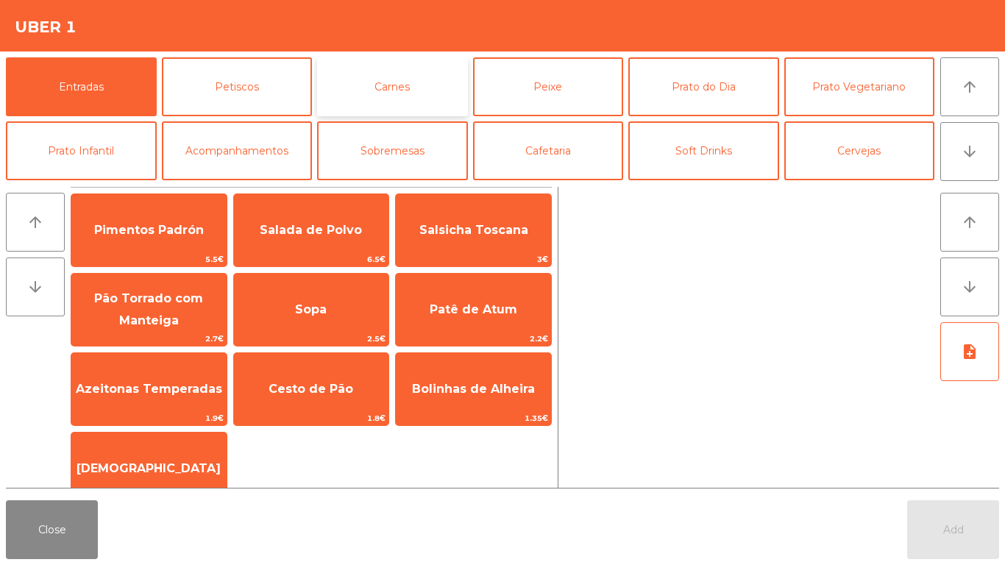
click at [438, 87] on button "Carnes" at bounding box center [392, 86] width 151 height 59
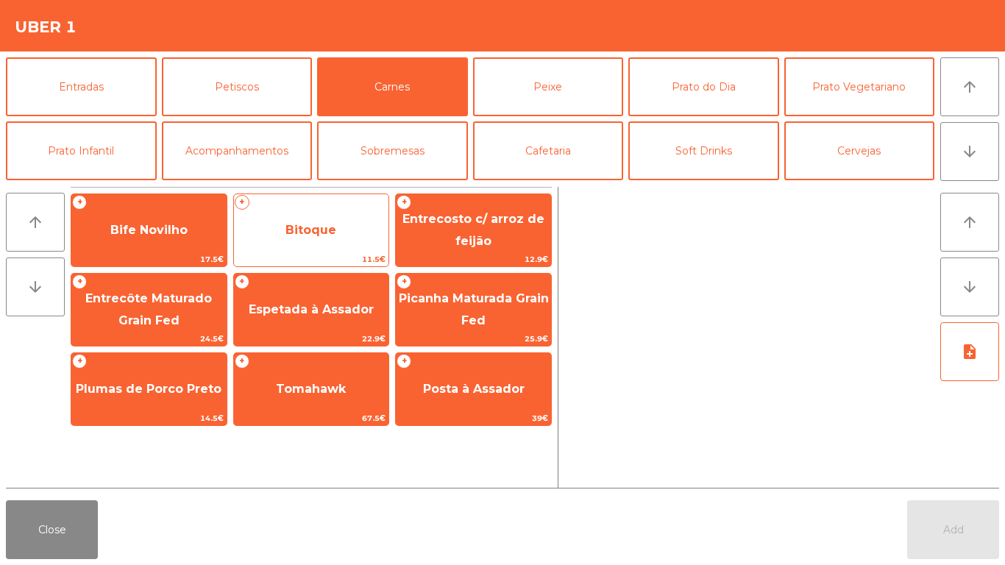
click at [296, 231] on span "Bitoque" at bounding box center [310, 230] width 51 height 14
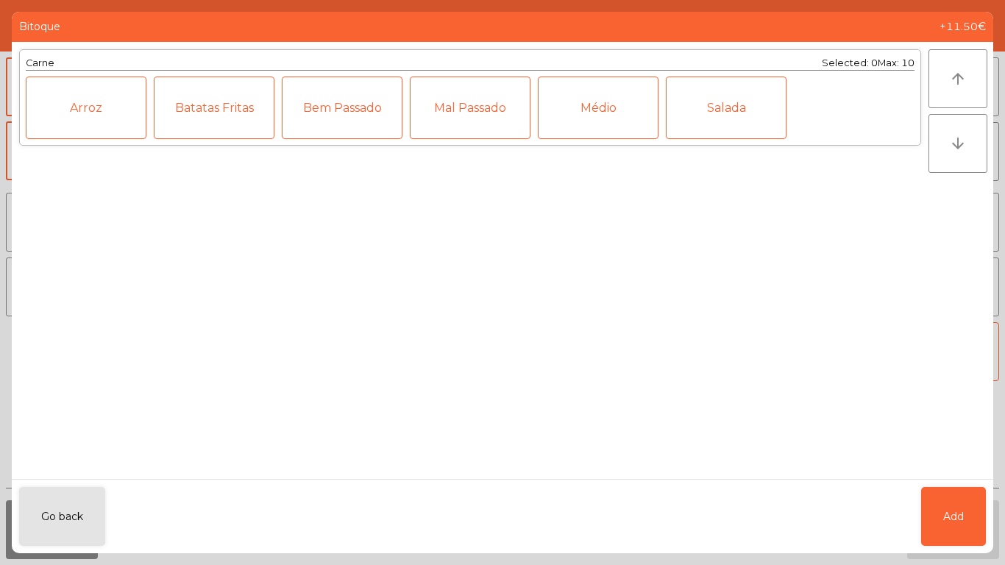
click at [633, 115] on div "Médio" at bounding box center [598, 108] width 121 height 63
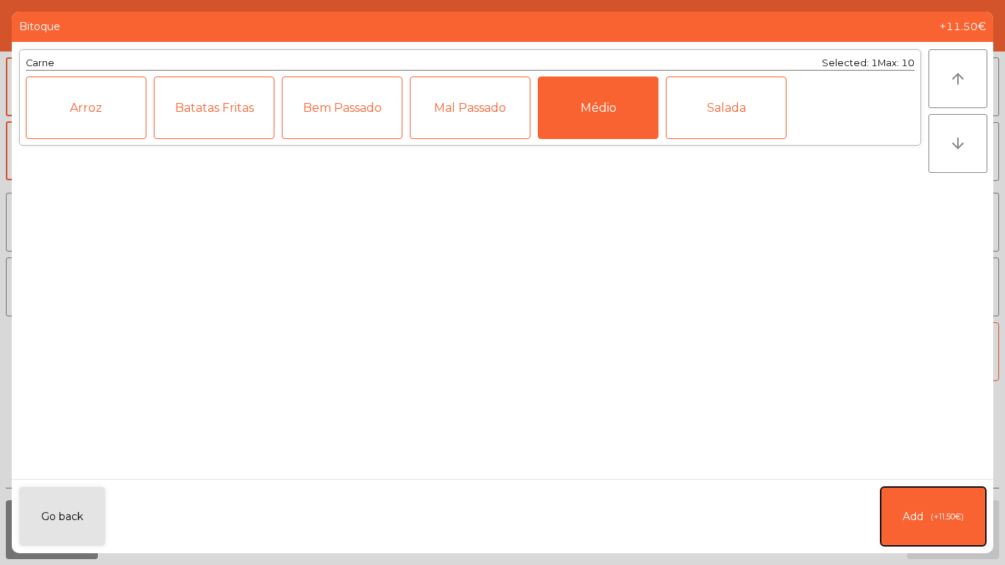
click at [935, 505] on button "Add (+11.50€)" at bounding box center [933, 516] width 105 height 59
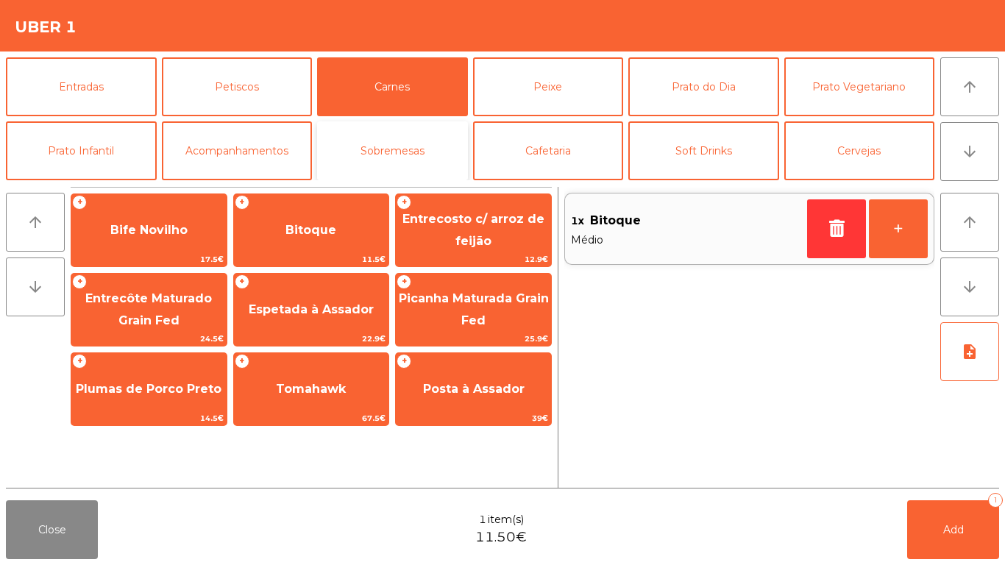
click at [450, 157] on button "Sobremesas" at bounding box center [392, 150] width 151 height 59
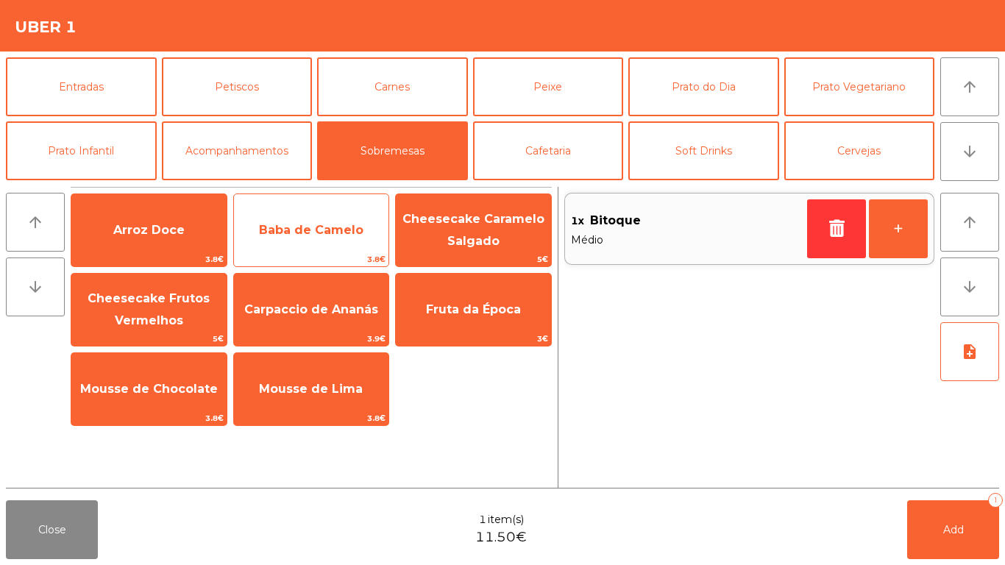
click at [315, 223] on span "Baba de Camelo" at bounding box center [311, 230] width 104 height 14
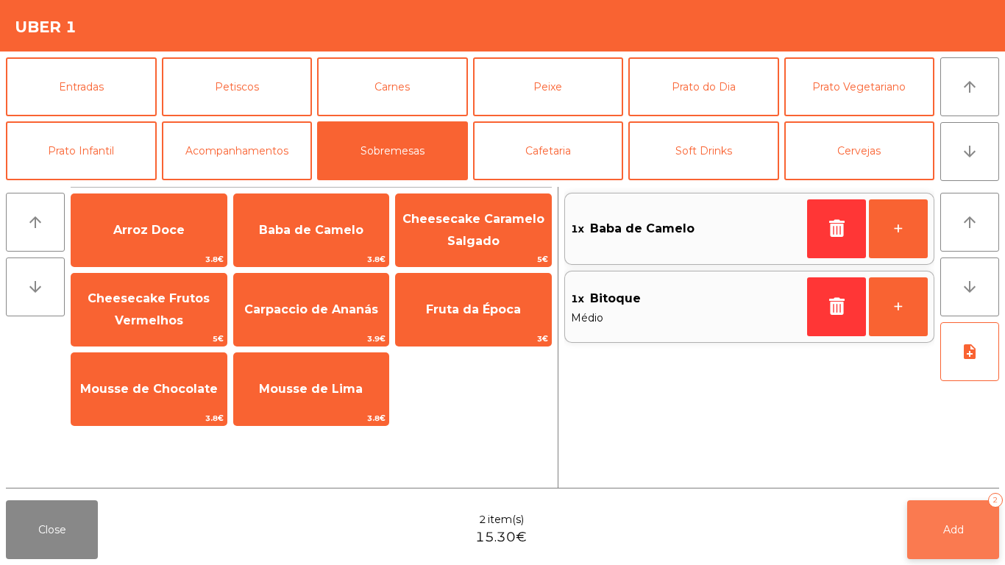
click at [993, 528] on button "Add 2" at bounding box center [953, 529] width 92 height 59
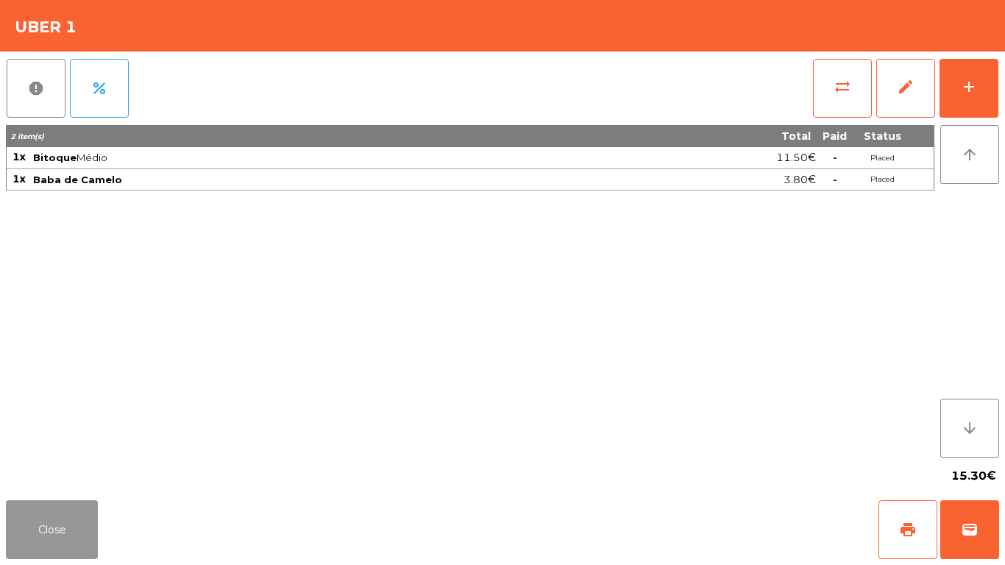
click at [95, 502] on button "Close" at bounding box center [52, 529] width 92 height 59
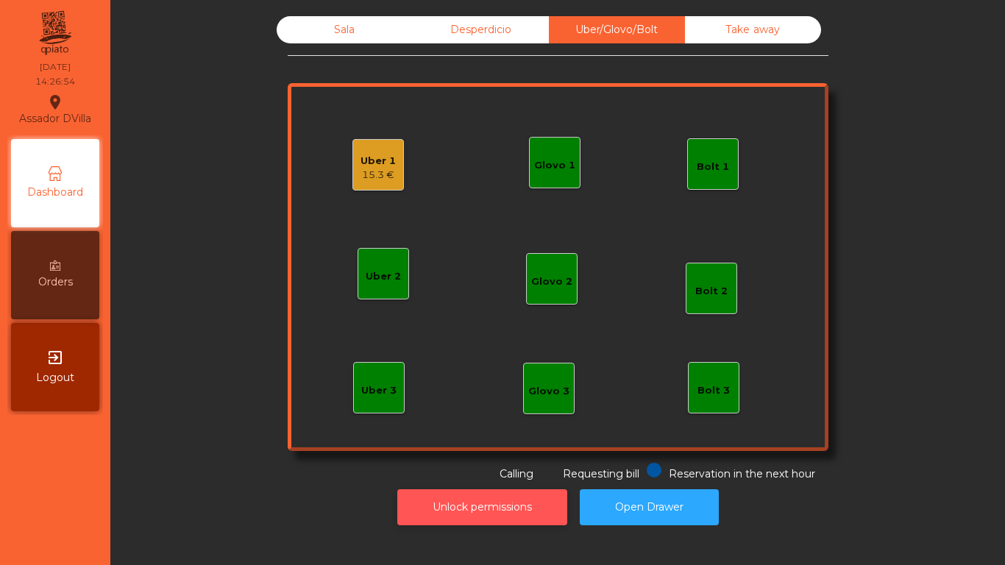
click at [512, 505] on button "Unlock permissions" at bounding box center [482, 507] width 170 height 36
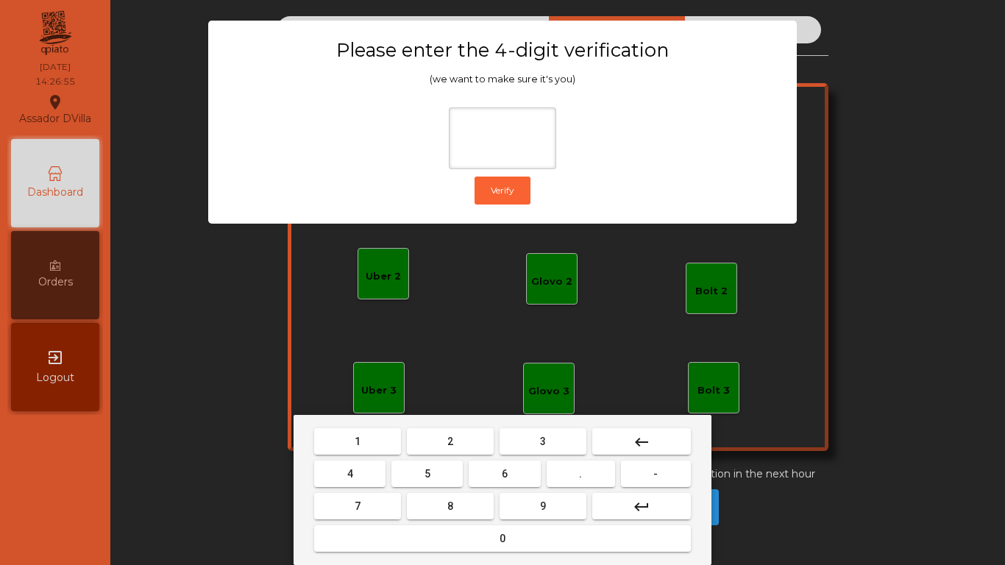
drag, startPoint x: 460, startPoint y: 438, endPoint x: 447, endPoint y: 441, distance: 13.0
click at [459, 438] on button "2" at bounding box center [450, 441] width 87 height 26
click at [372, 475] on button "4" at bounding box center [349, 474] width 71 height 26
drag, startPoint x: 519, startPoint y: 482, endPoint x: 541, endPoint y: 511, distance: 36.7
click at [521, 483] on button "6" at bounding box center [504, 474] width 71 height 26
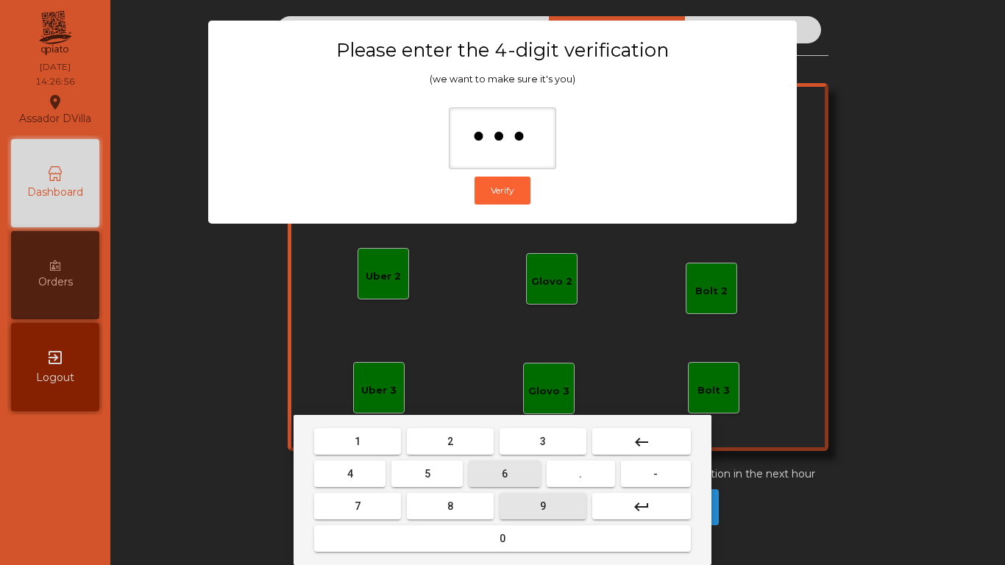
click at [542, 512] on button "9" at bounding box center [543, 506] width 87 height 26
type input "****"
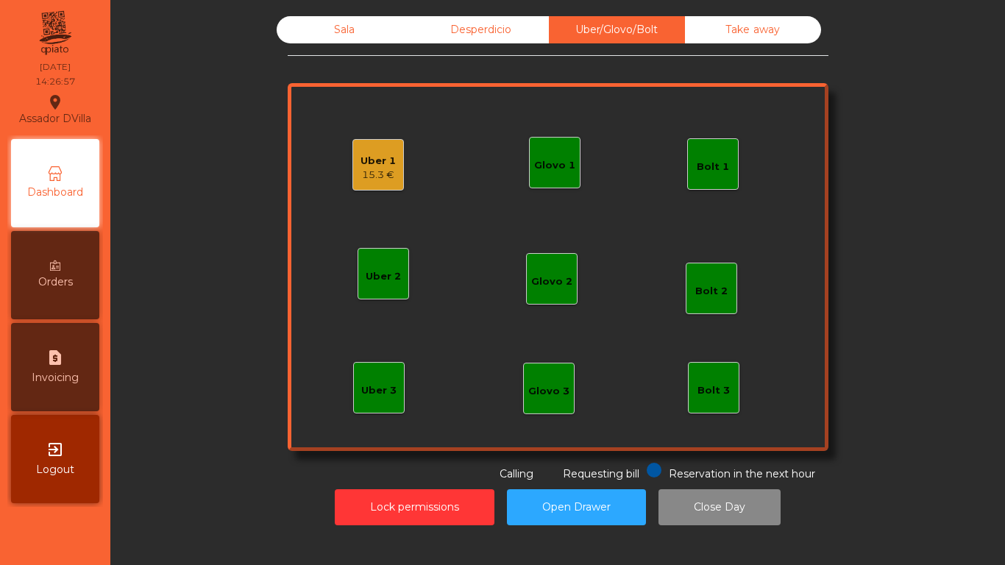
click at [387, 149] on div "Uber 1 15.3 €" at bounding box center [378, 165] width 35 height 35
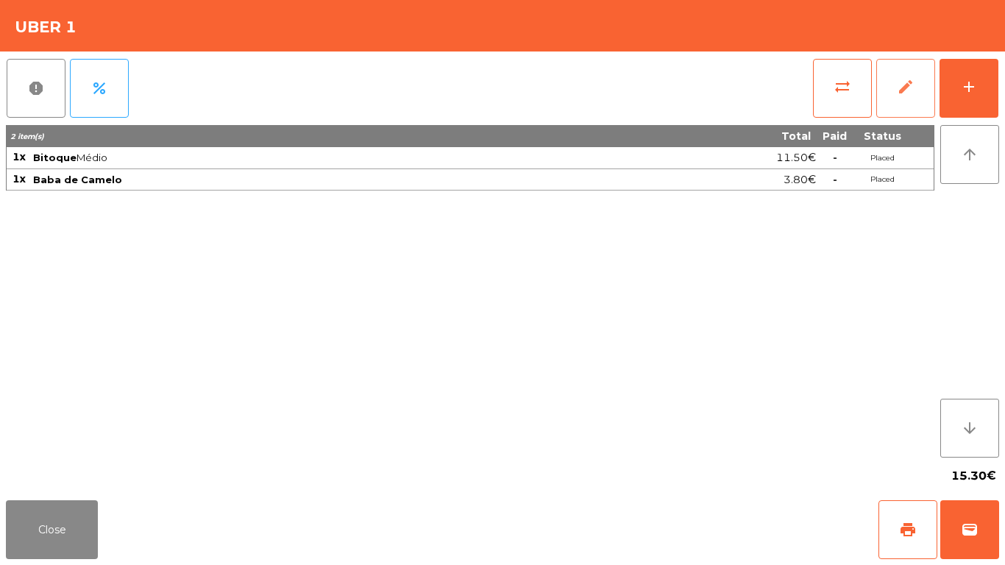
click at [916, 93] on button "edit" at bounding box center [905, 88] width 59 height 59
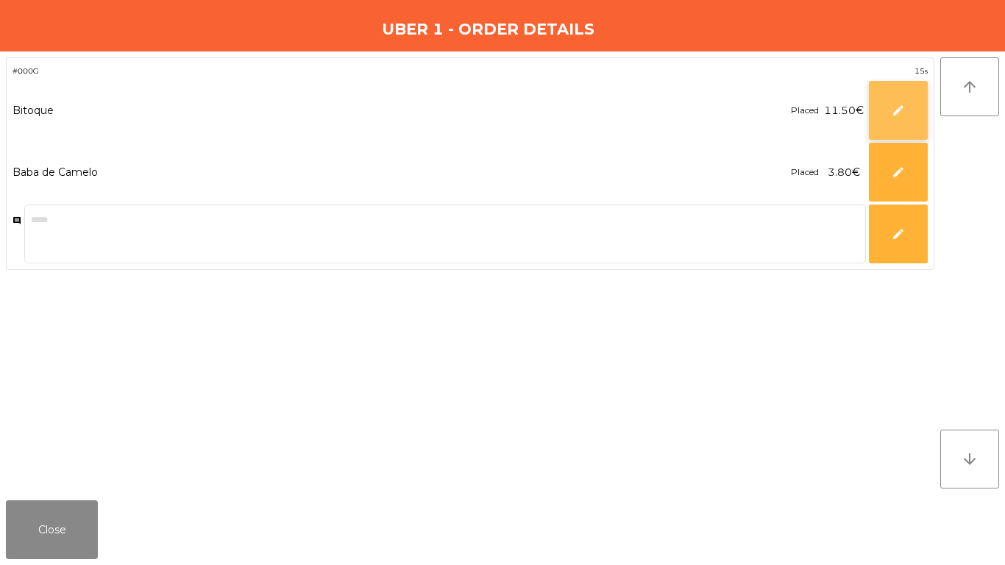
click at [924, 109] on button "edit" at bounding box center [898, 110] width 59 height 59
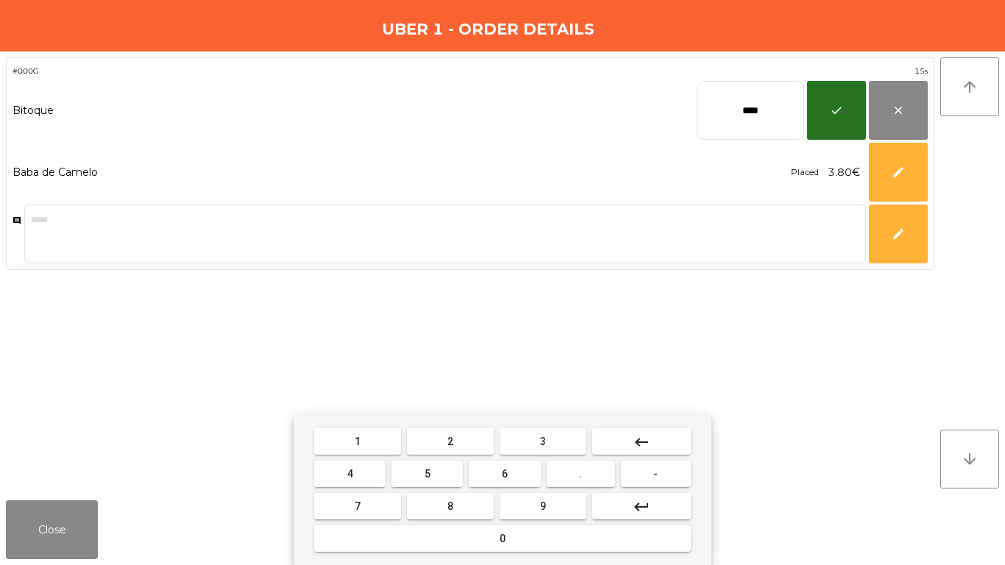
click at [753, 110] on input "****" at bounding box center [750, 110] width 107 height 59
type input "*****"
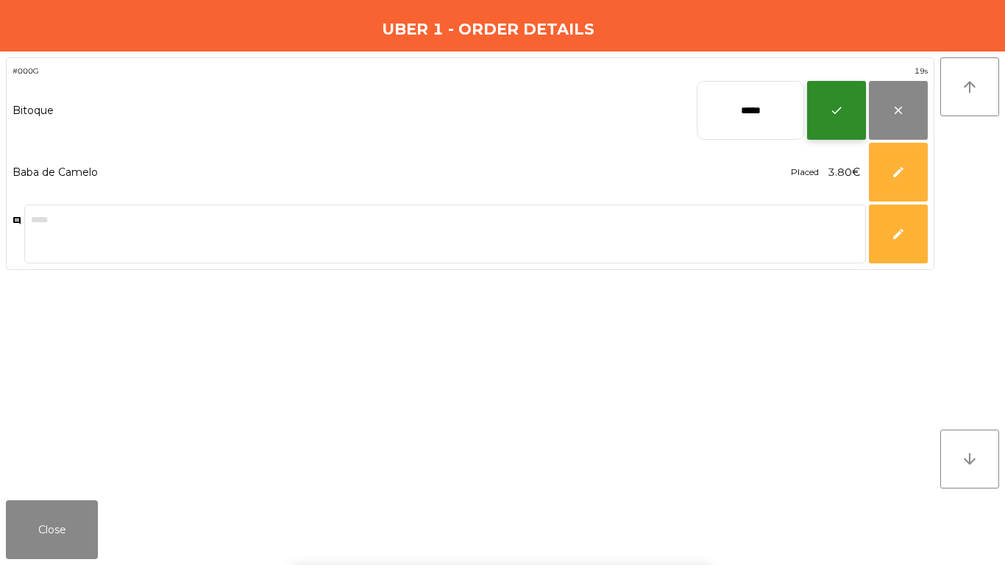
click at [836, 122] on button "check" at bounding box center [836, 110] width 59 height 59
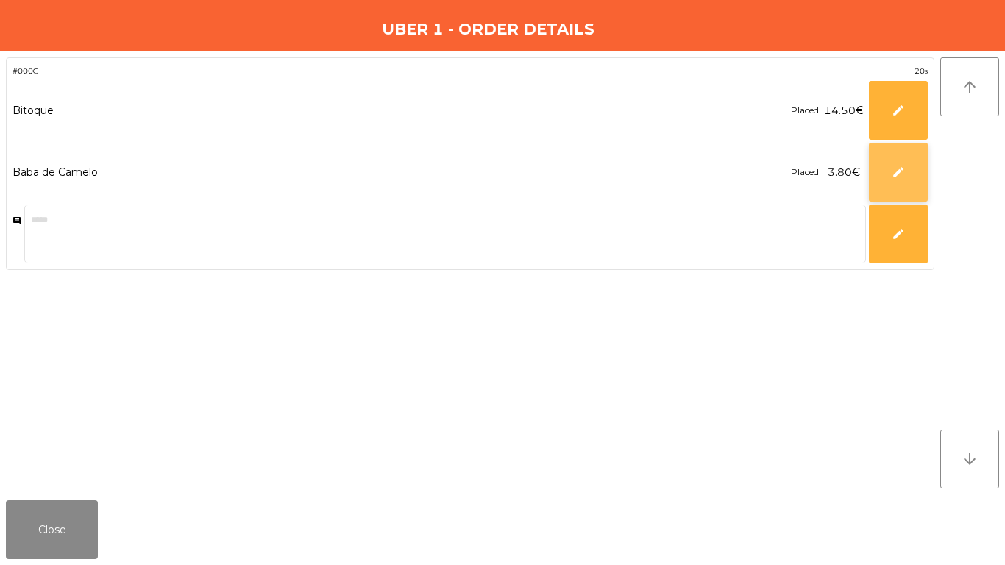
click at [870, 180] on button "edit" at bounding box center [898, 172] width 59 height 59
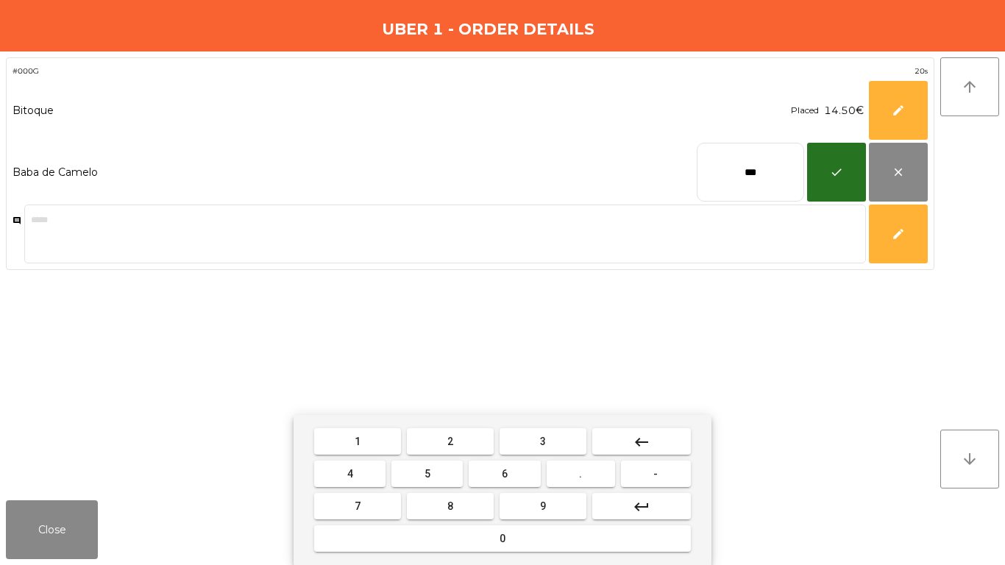
click at [774, 177] on input "***" at bounding box center [750, 172] width 107 height 59
type input "***"
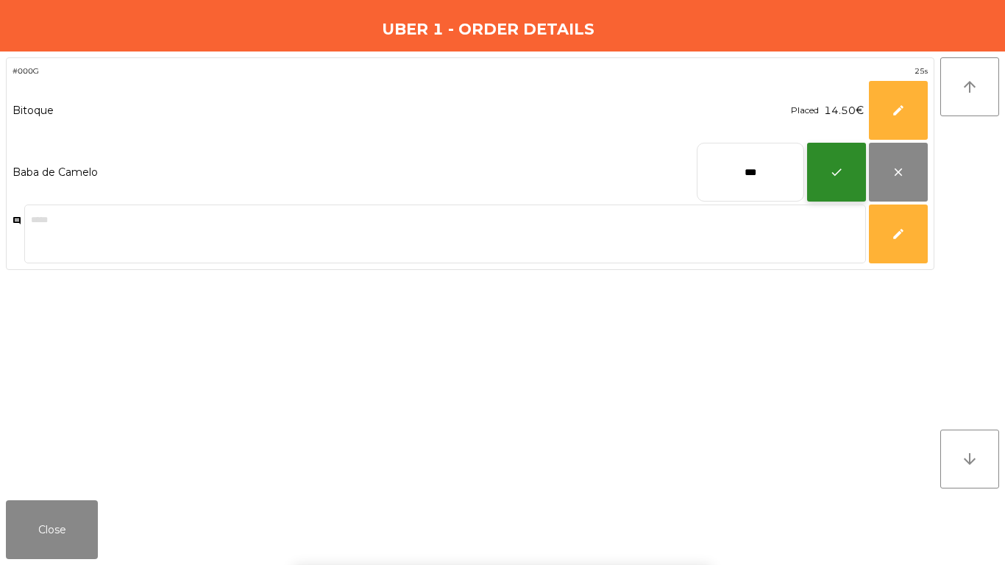
click at [844, 165] on button "check" at bounding box center [836, 172] width 59 height 59
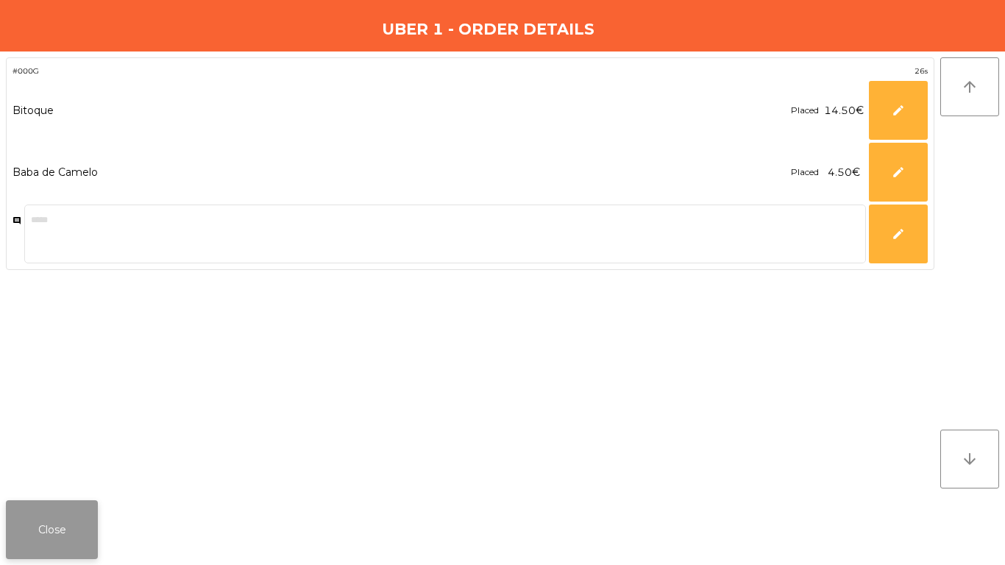
click at [52, 530] on button "Close" at bounding box center [52, 529] width 92 height 59
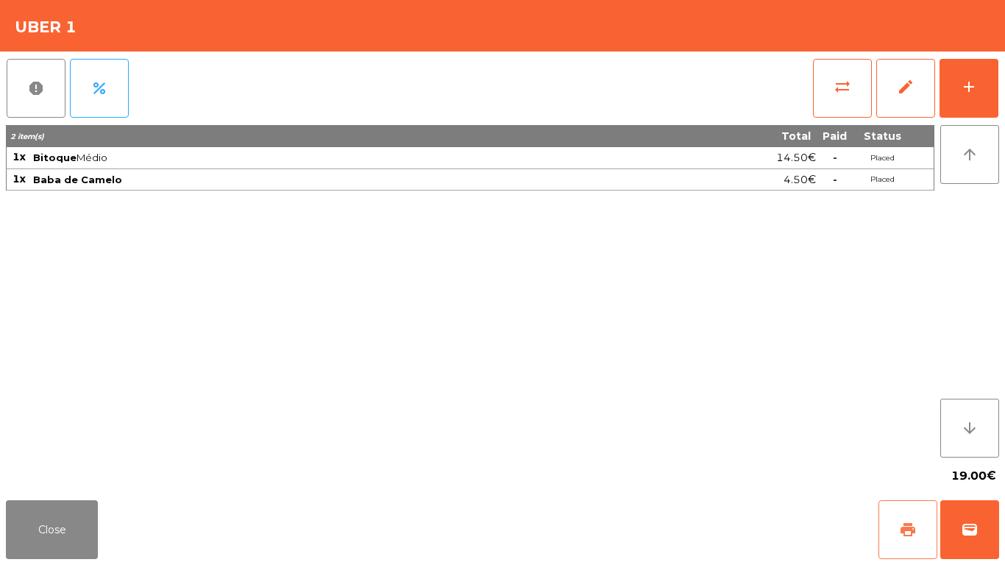
click at [889, 528] on button "print" at bounding box center [907, 529] width 59 height 59
click at [964, 533] on span "wallet" at bounding box center [970, 530] width 18 height 18
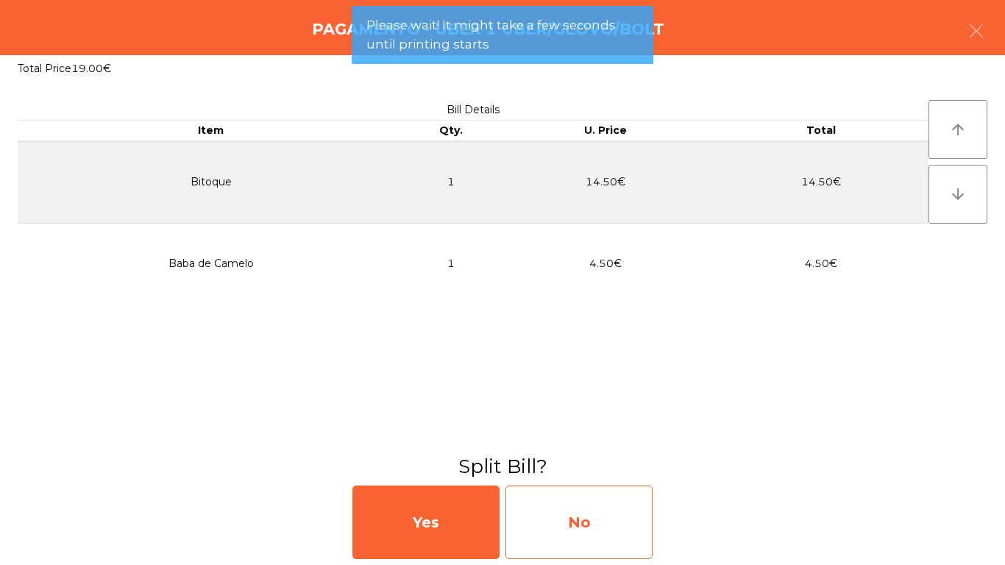
click at [574, 514] on div "No" at bounding box center [578, 523] width 147 height 74
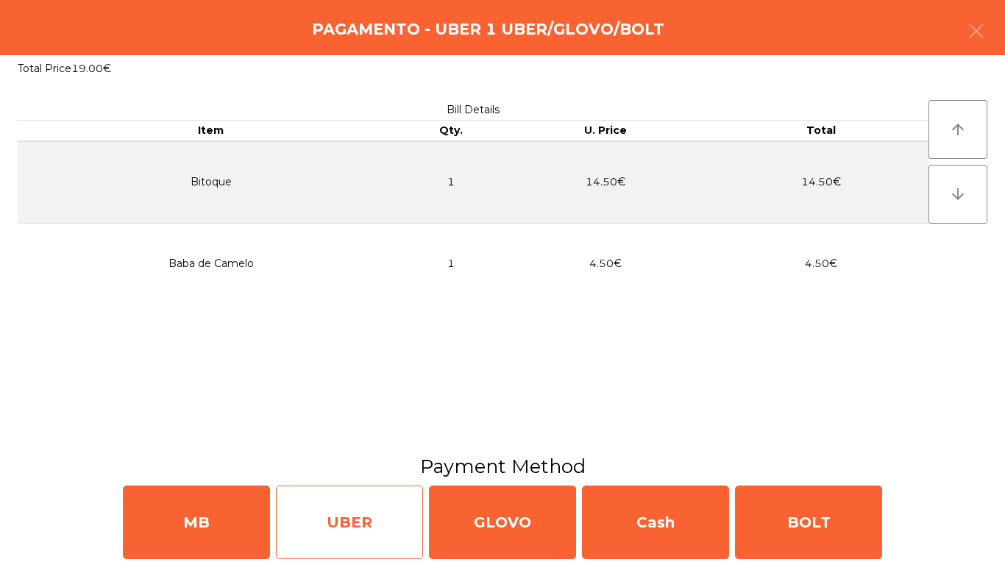
click at [320, 521] on div "UBER" at bounding box center [349, 523] width 147 height 74
select select "**"
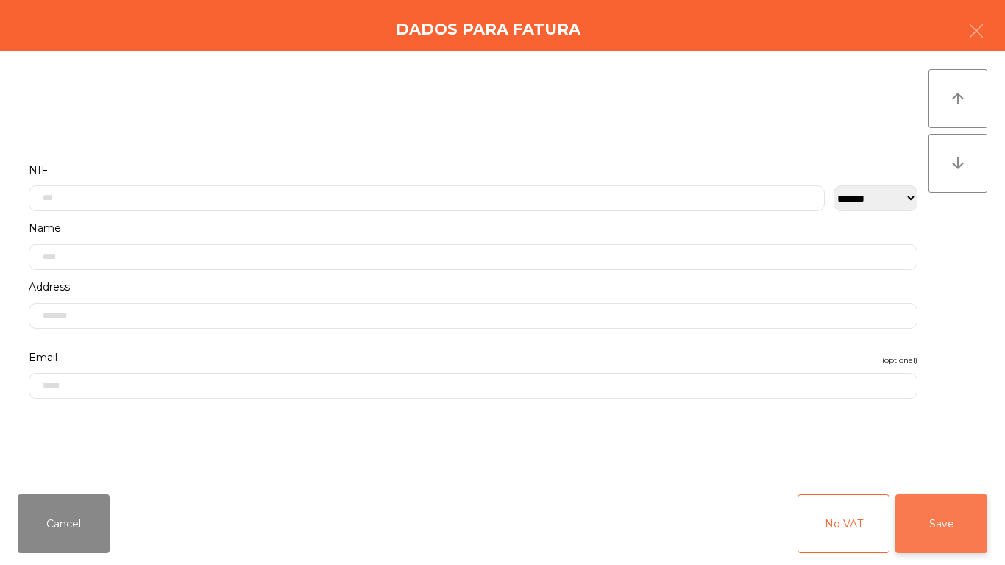
click at [939, 516] on button "Save" at bounding box center [941, 523] width 92 height 59
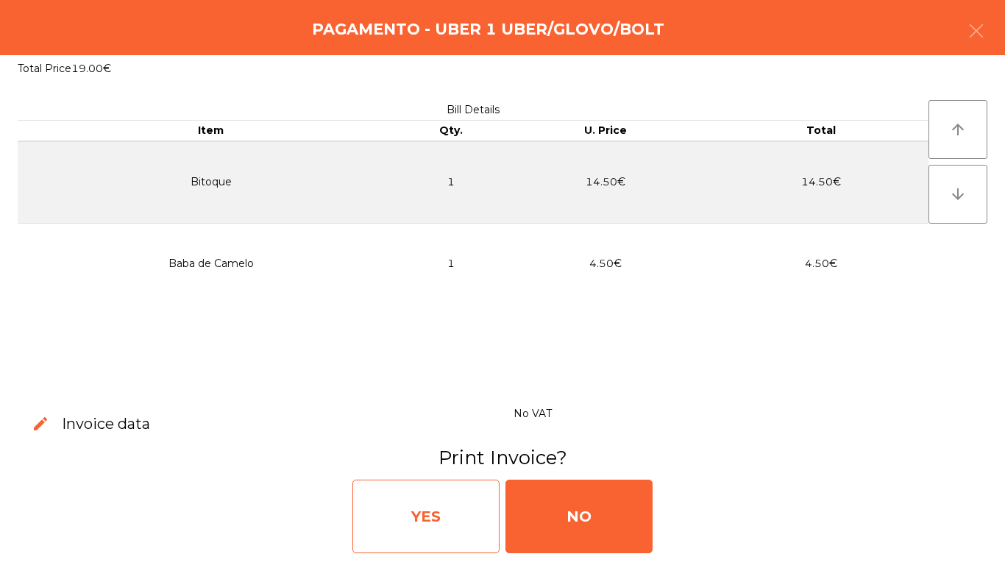
click at [403, 533] on div "YES" at bounding box center [425, 517] width 147 height 74
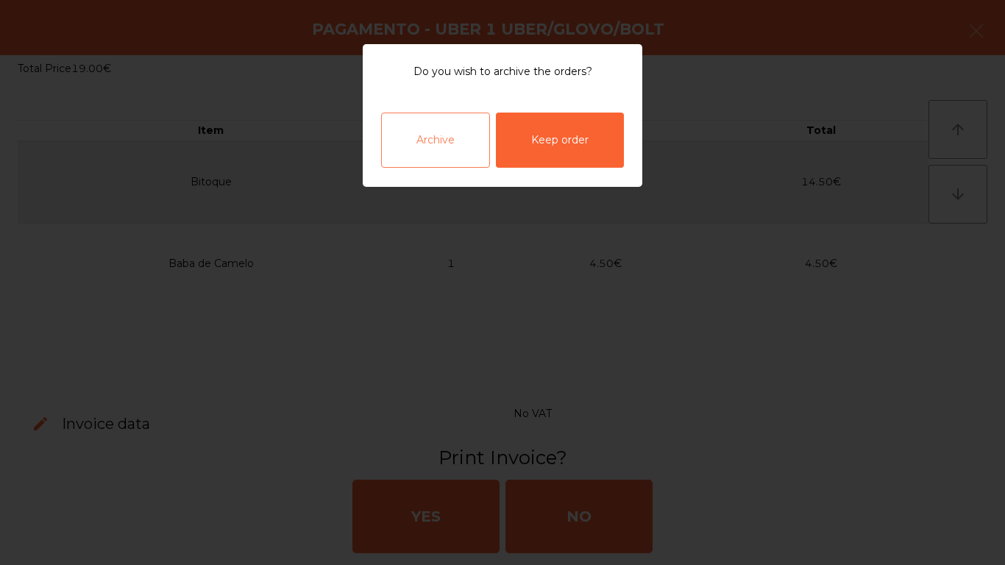
click at [446, 146] on div "Archive" at bounding box center [435, 140] width 109 height 55
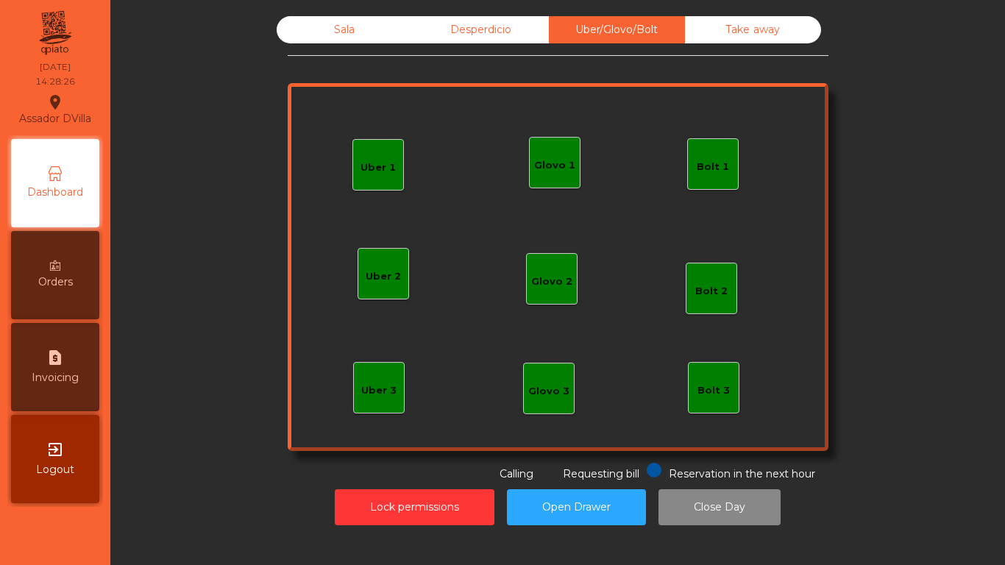
click at [346, 45] on div "Sala Desperdicio Uber/Glovo/Bolt Take away Uber 1 Uber 3 Bolt 2 Glovo 2 Uber 2 …" at bounding box center [558, 249] width 541 height 466
click at [346, 29] on div "Sala" at bounding box center [345, 29] width 136 height 27
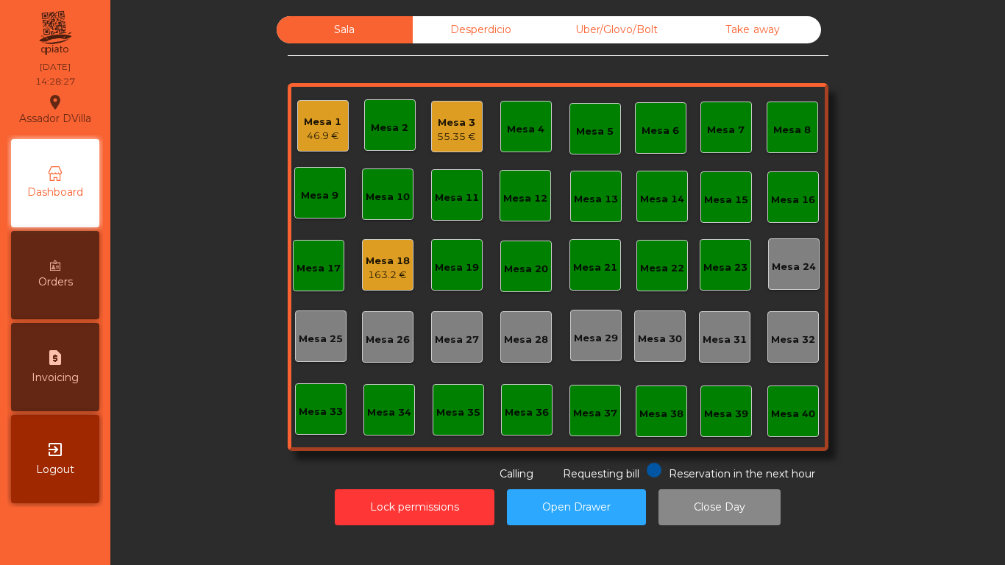
click at [326, 129] on div "Mesa 1 46.9 €" at bounding box center [323, 129] width 38 height 29
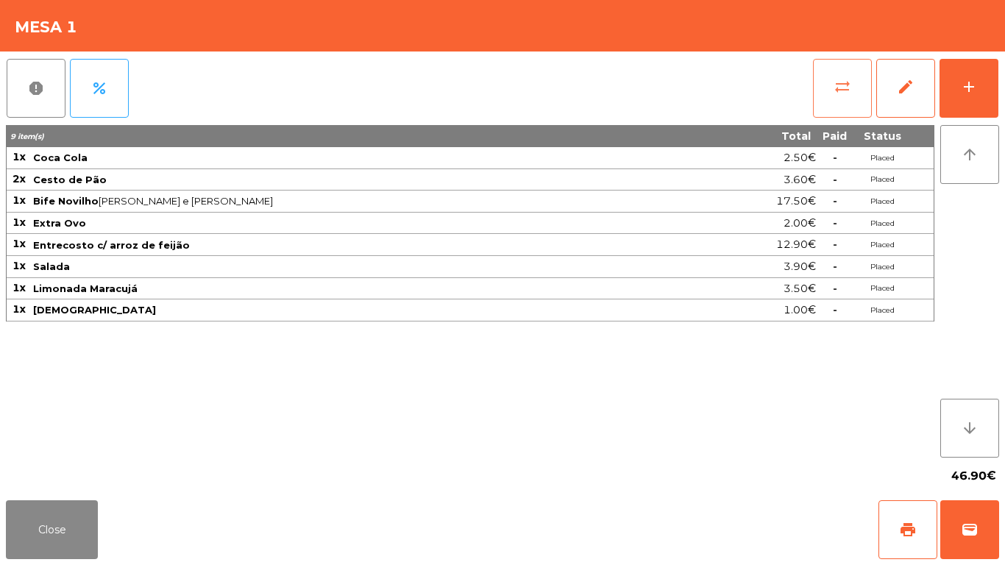
click at [850, 113] on button "sync_alt" at bounding box center [842, 88] width 59 height 59
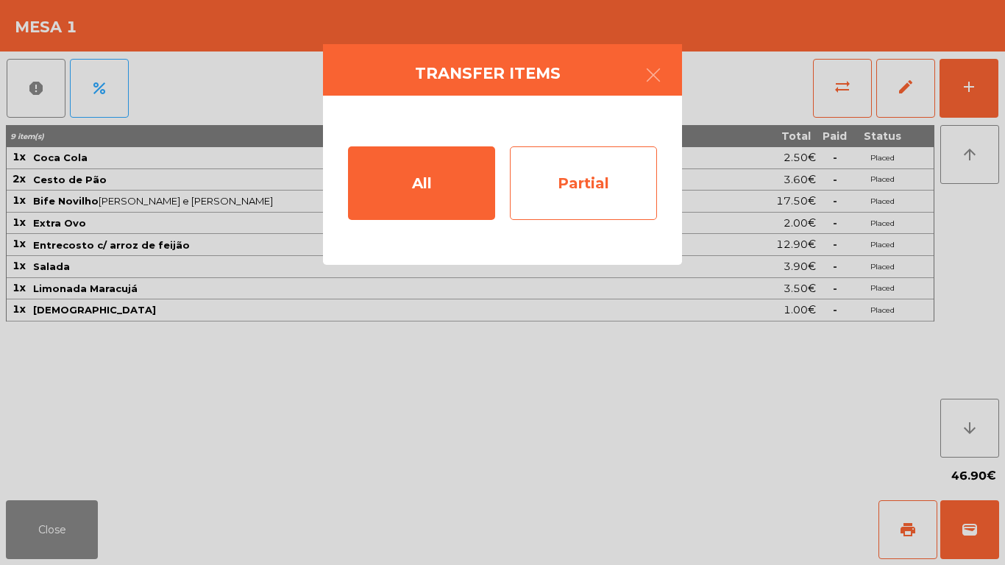
click at [638, 173] on div "Partial" at bounding box center [583, 183] width 147 height 74
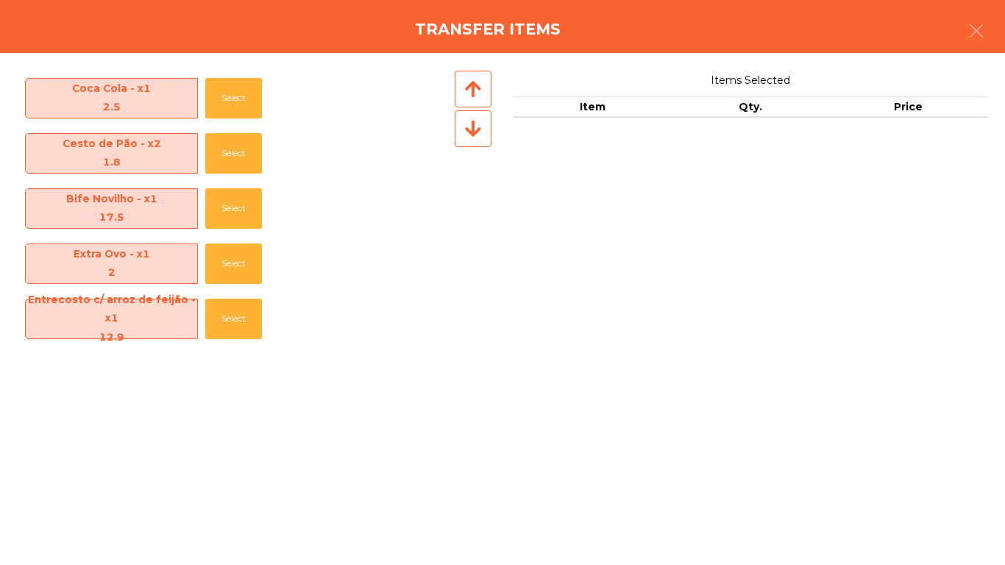
click at [198, 156] on div "Cesto de Pão - x2 1.8 Select" at bounding box center [235, 153] width 434 height 55
click at [234, 151] on button "Select" at bounding box center [233, 153] width 57 height 40
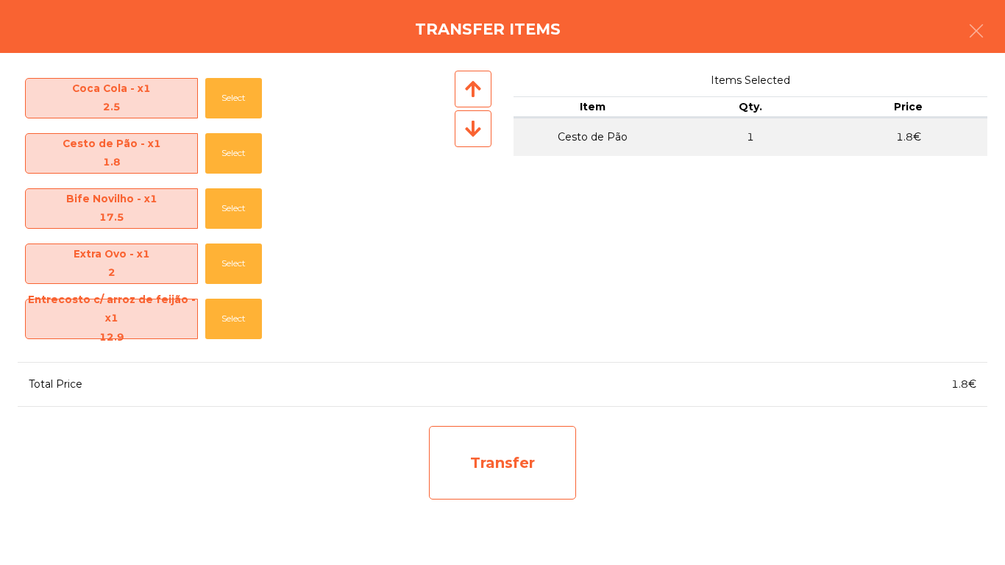
click at [470, 438] on div "Transfer" at bounding box center [502, 463] width 147 height 74
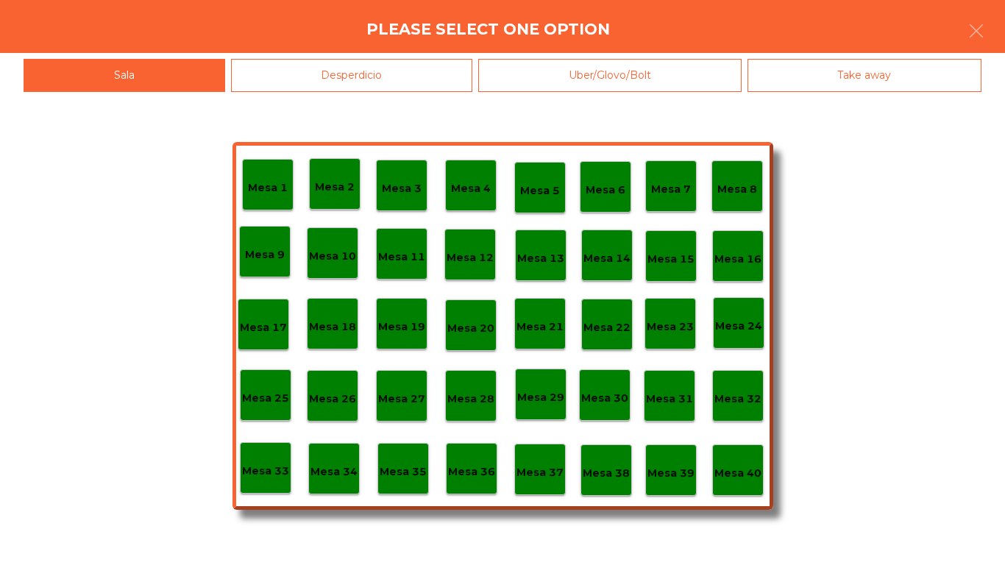
click at [308, 70] on div "Desperdicio" at bounding box center [352, 75] width 242 height 33
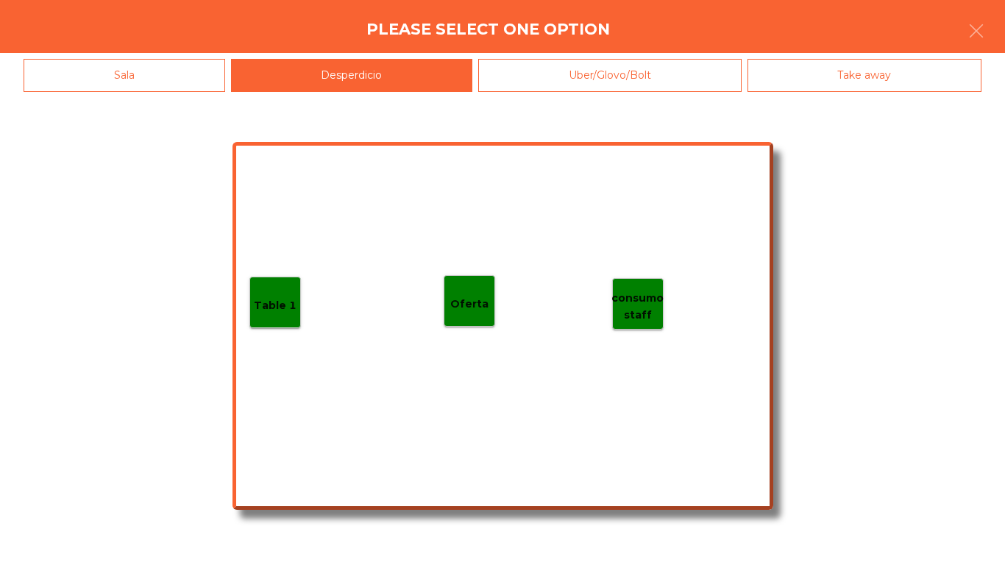
click at [277, 276] on div "Table 1 consumo staff Oferta" at bounding box center [502, 326] width 541 height 368
click at [277, 306] on p "Table 1" at bounding box center [275, 305] width 43 height 17
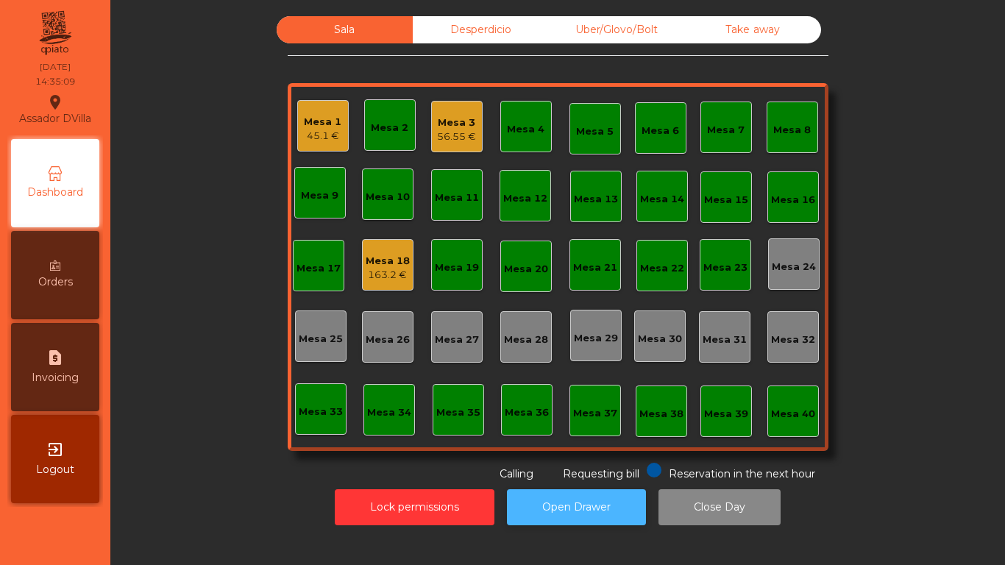
click at [569, 498] on button "Open Drawer" at bounding box center [576, 507] width 139 height 36
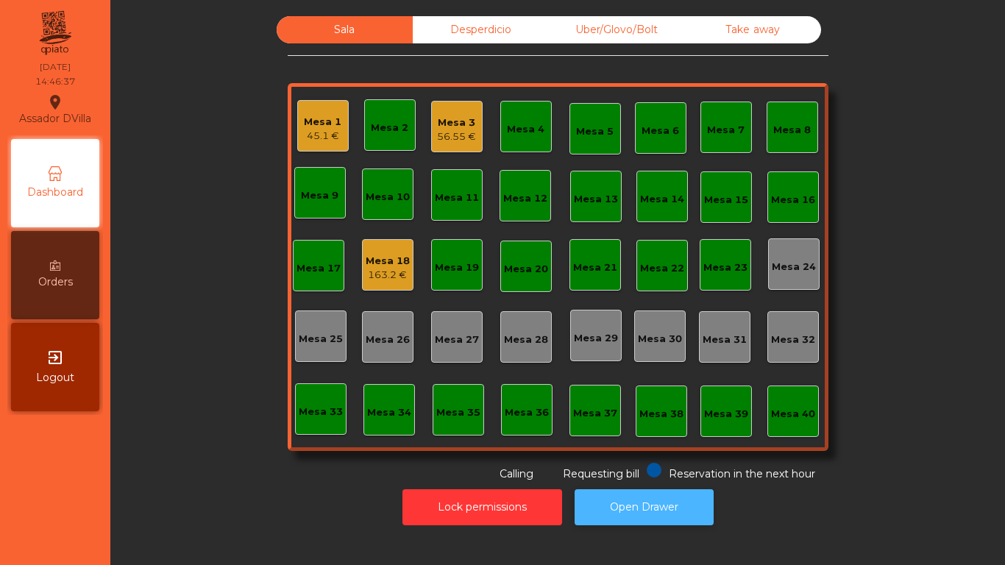
click at [566, 499] on div "Lock permissions Open Drawer" at bounding box center [557, 507] width 855 height 51
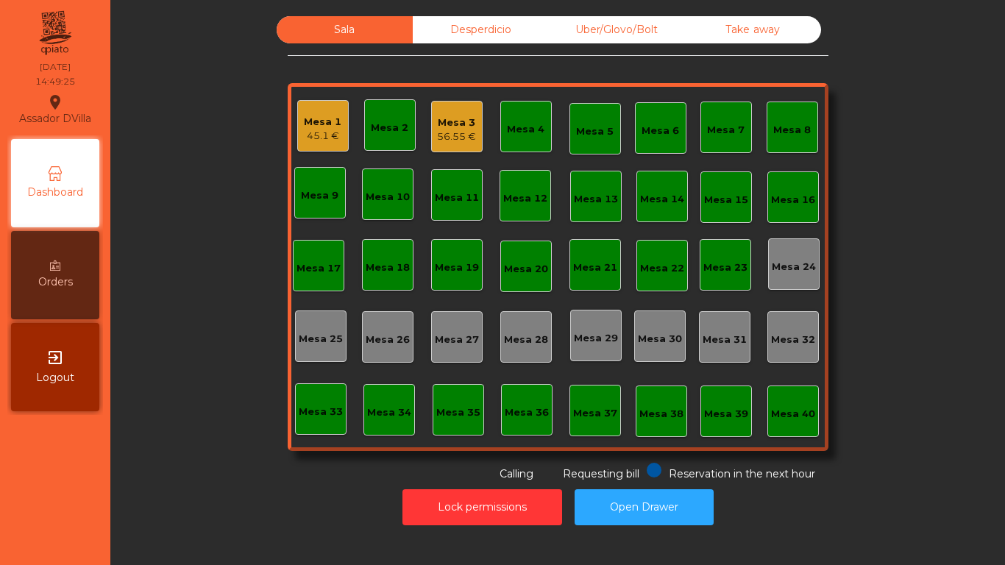
click at [464, 122] on div "Mesa 3" at bounding box center [456, 123] width 39 height 15
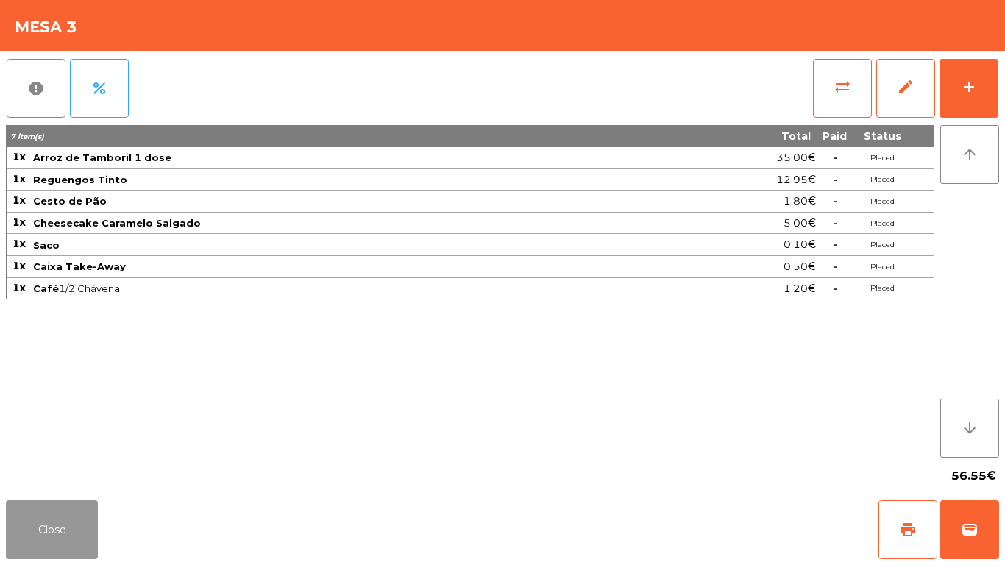
click at [60, 527] on button "Close" at bounding box center [52, 529] width 92 height 59
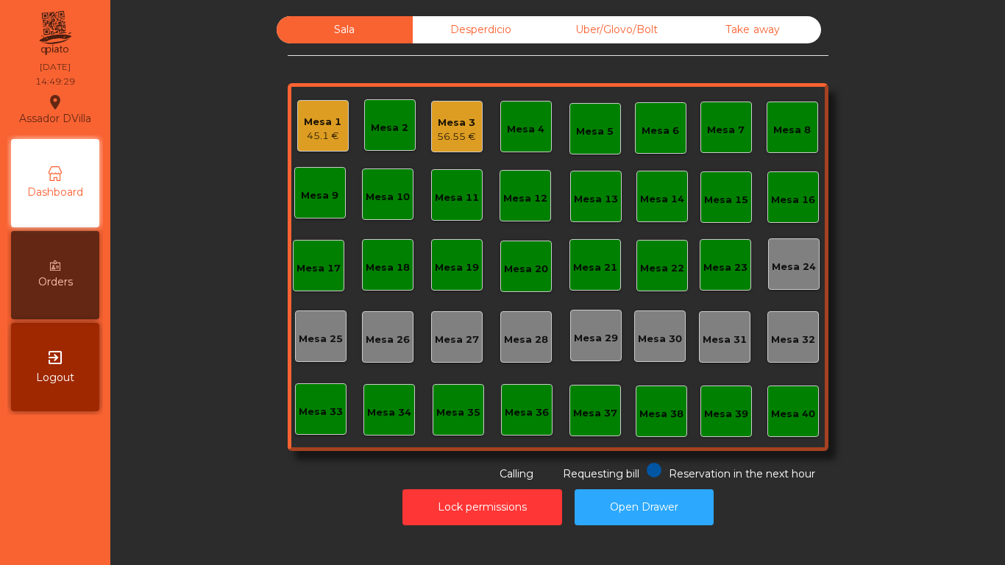
click at [316, 132] on div "45.1 €" at bounding box center [323, 136] width 38 height 15
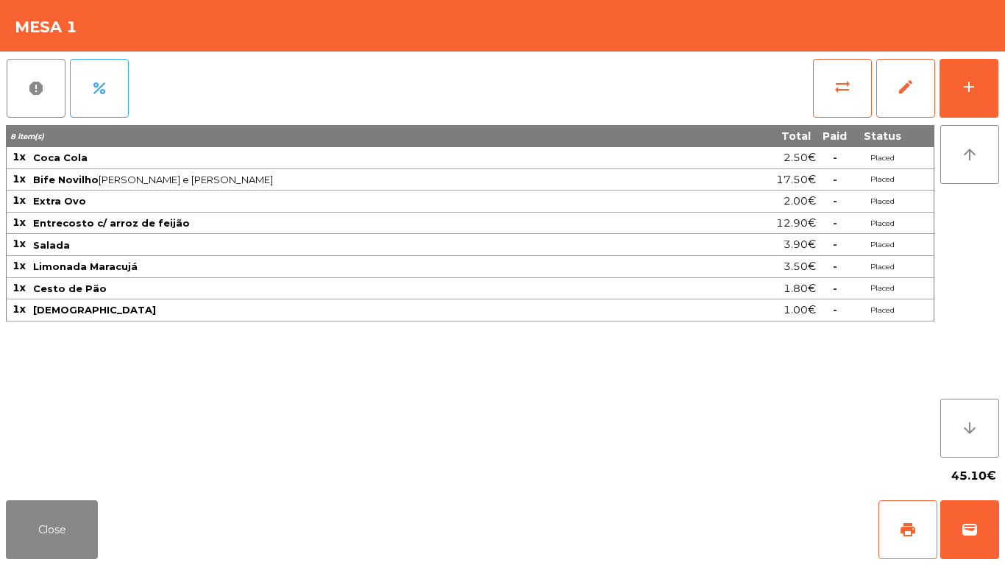
click at [1001, 72] on div "report percent sync_alt edit add 8 item(s) Total Paid Status 1x Coca Cola 2.50€…" at bounding box center [502, 273] width 1005 height 443
click at [983, 87] on button "add" at bounding box center [969, 88] width 59 height 59
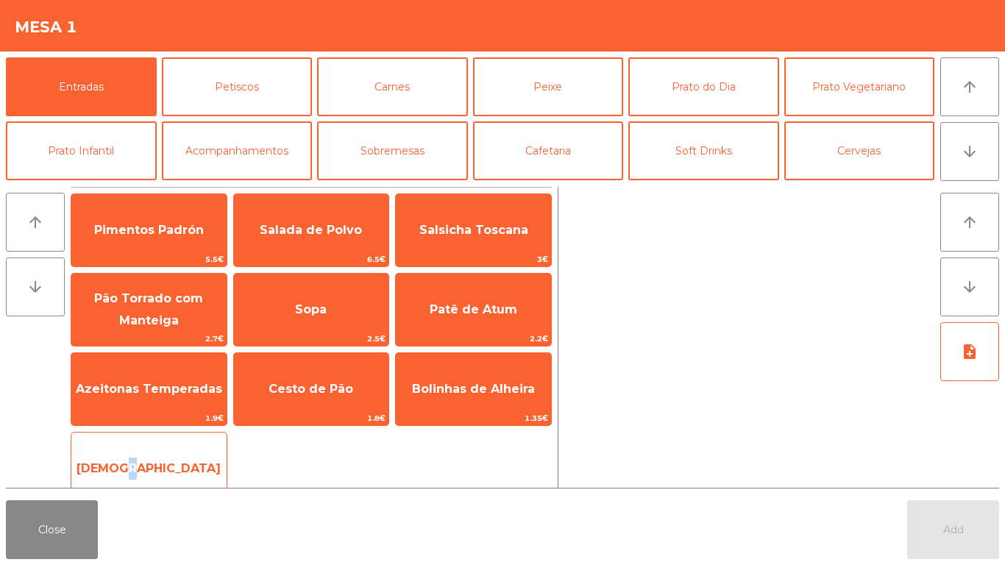
click at [160, 464] on span "[DEMOGRAPHIC_DATA]" at bounding box center [149, 468] width 144 height 14
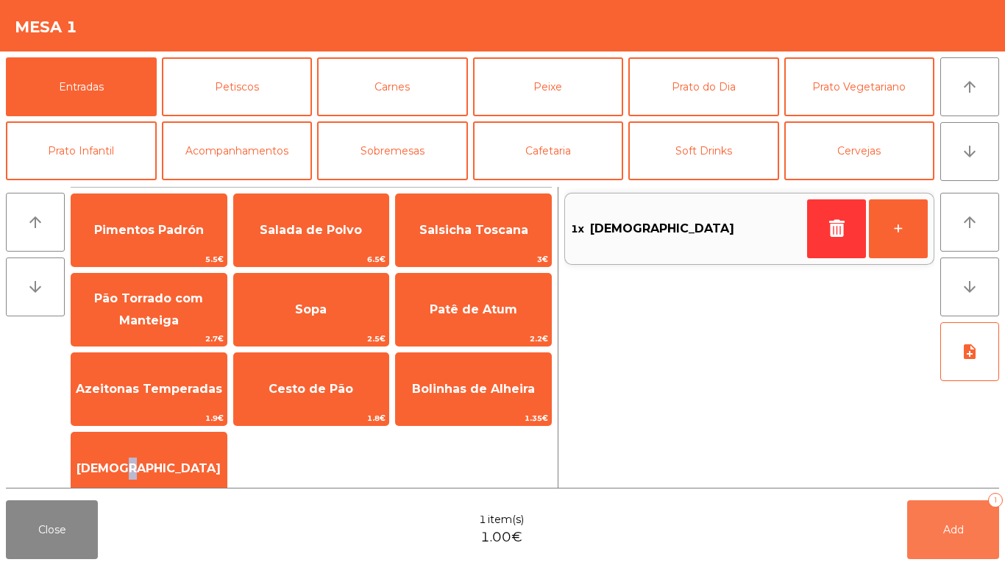
click at [933, 516] on button "Add 1" at bounding box center [953, 529] width 92 height 59
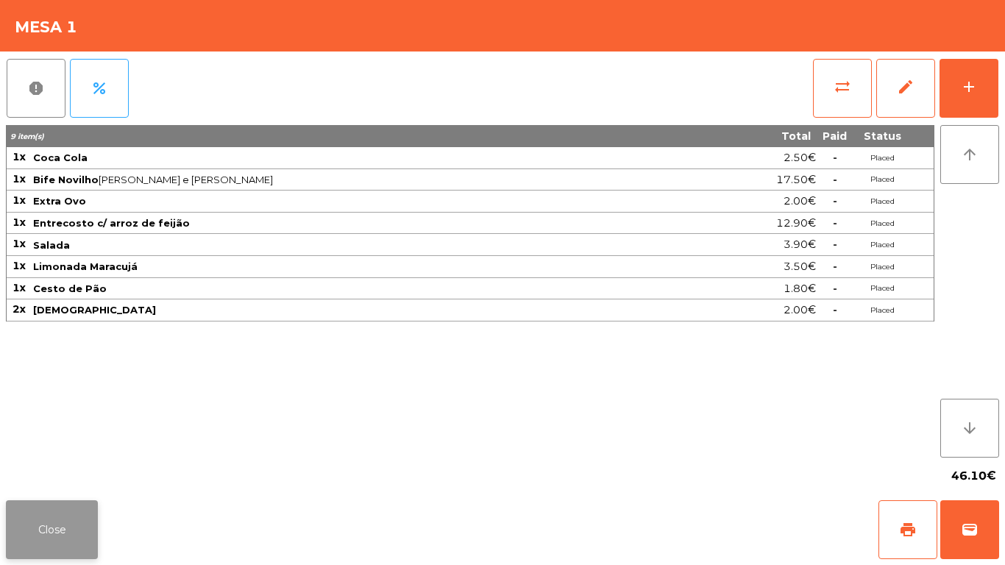
click at [52, 521] on button "Close" at bounding box center [52, 529] width 92 height 59
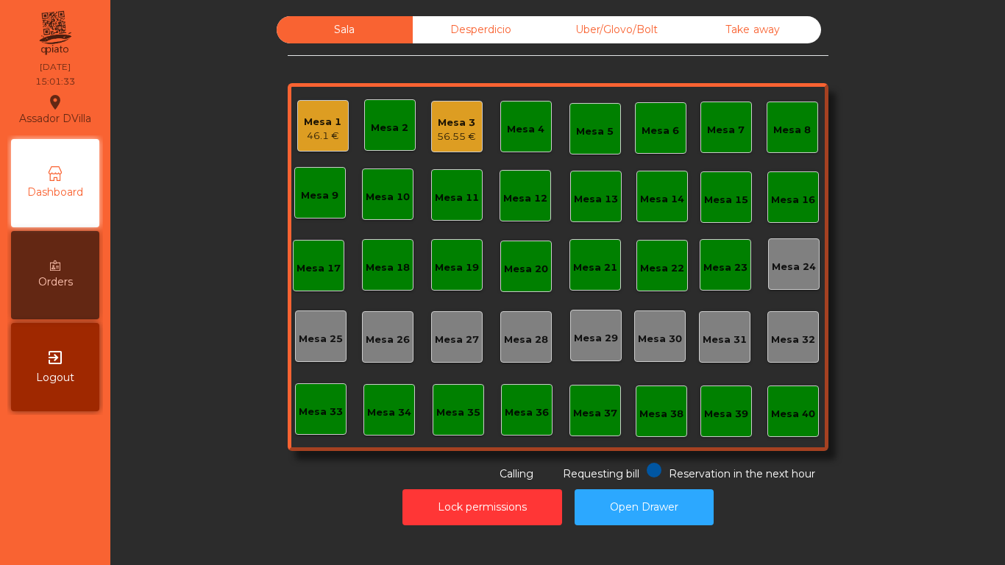
drag, startPoint x: 461, startPoint y: 128, endPoint x: 470, endPoint y: 128, distance: 9.6
click at [470, 128] on div "Mesa 3" at bounding box center [456, 123] width 39 height 15
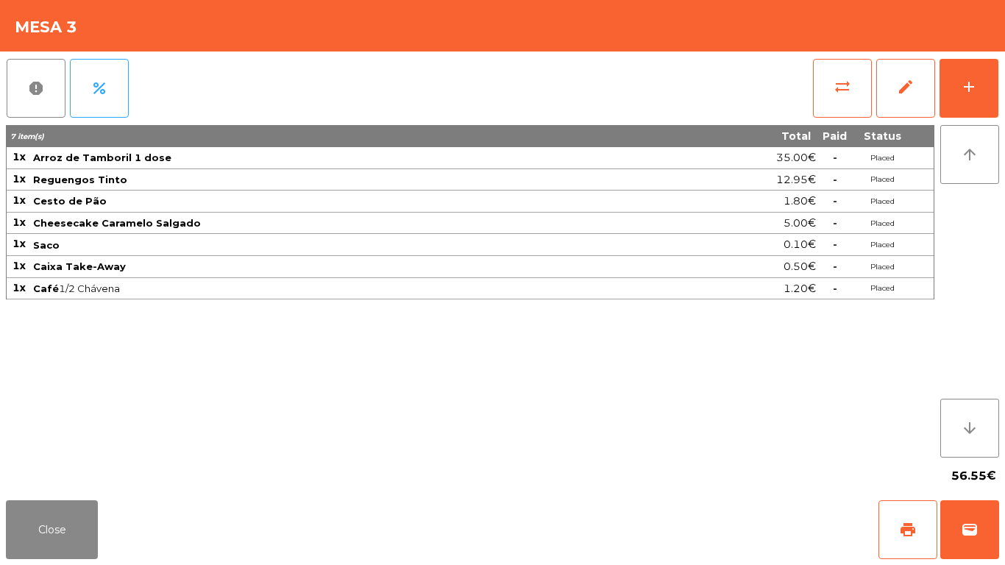
click at [792, 86] on div "report percent sync_alt edit add" at bounding box center [502, 89] width 993 height 74
click at [819, 88] on button "sync_alt" at bounding box center [842, 88] width 59 height 59
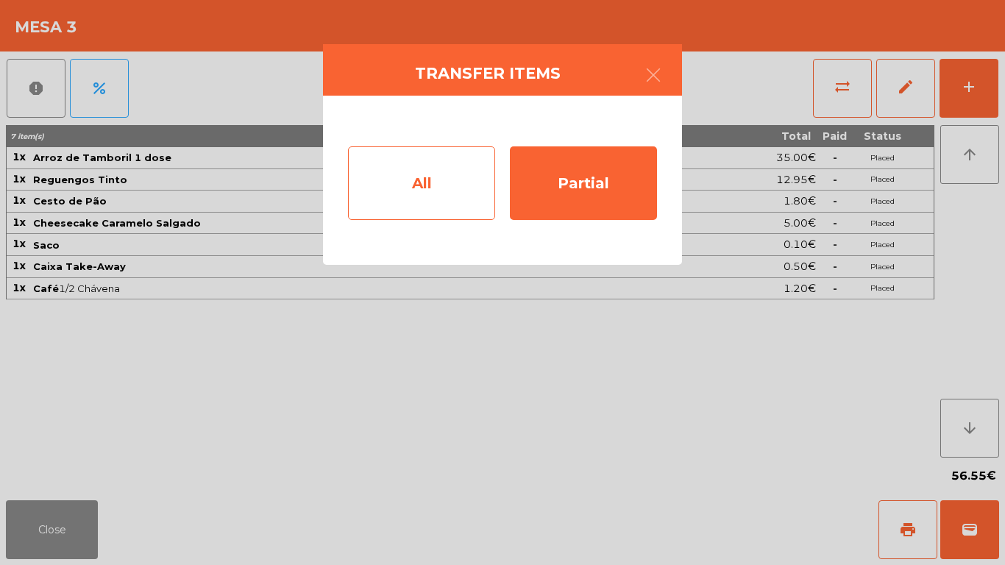
click at [441, 171] on div "All" at bounding box center [421, 183] width 147 height 74
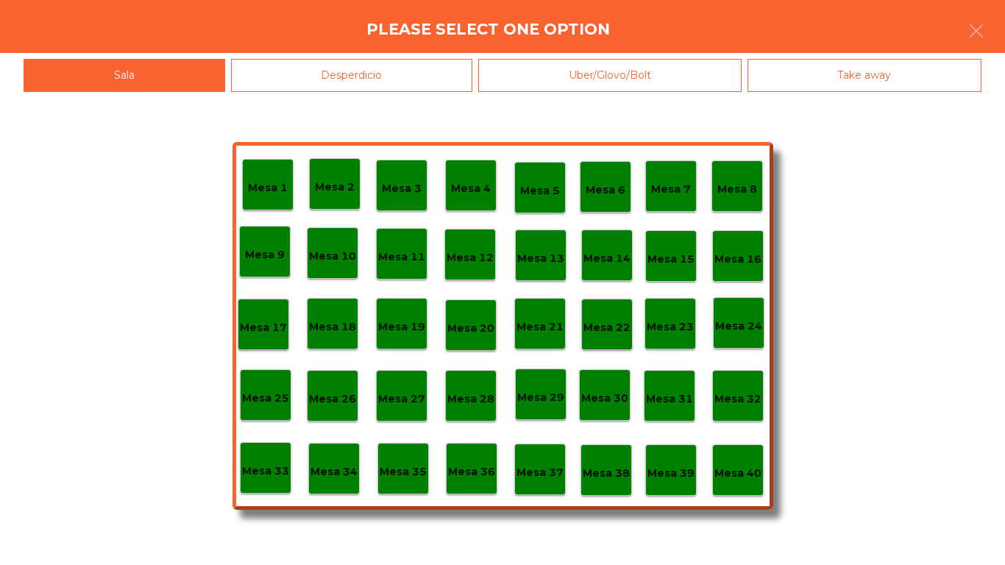
click at [728, 469] on p "Mesa 40" at bounding box center [737, 473] width 47 height 17
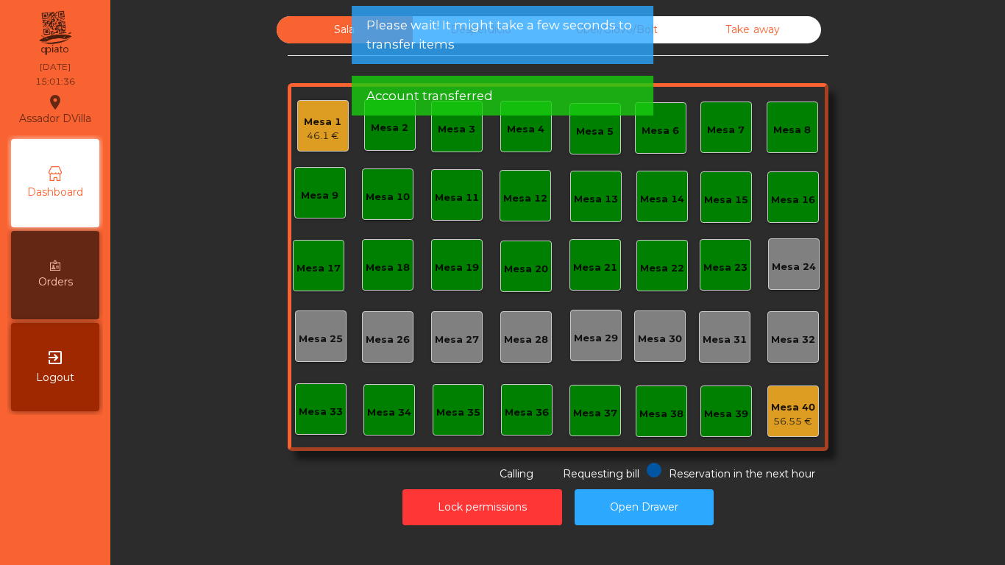
click at [307, 143] on div "46.1 €" at bounding box center [323, 136] width 38 height 15
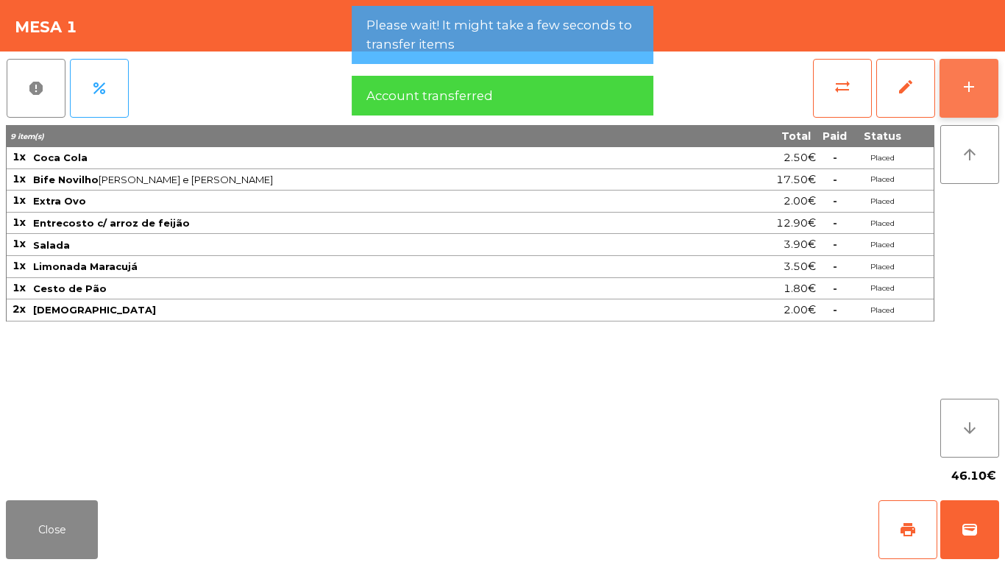
click at [979, 85] on button "add" at bounding box center [969, 88] width 59 height 59
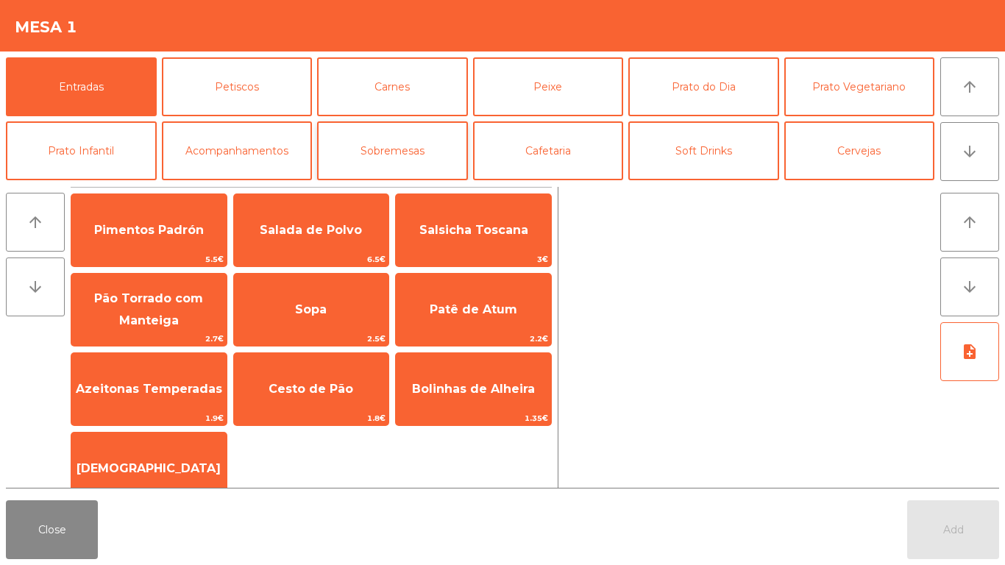
scroll to position [128, 0]
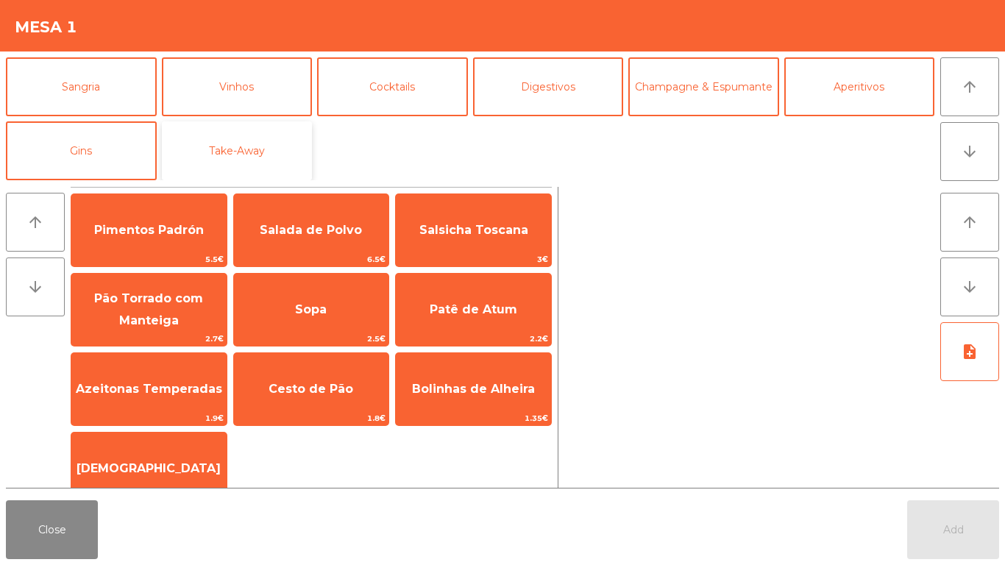
click at [255, 152] on button "Take-Away" at bounding box center [237, 150] width 151 height 59
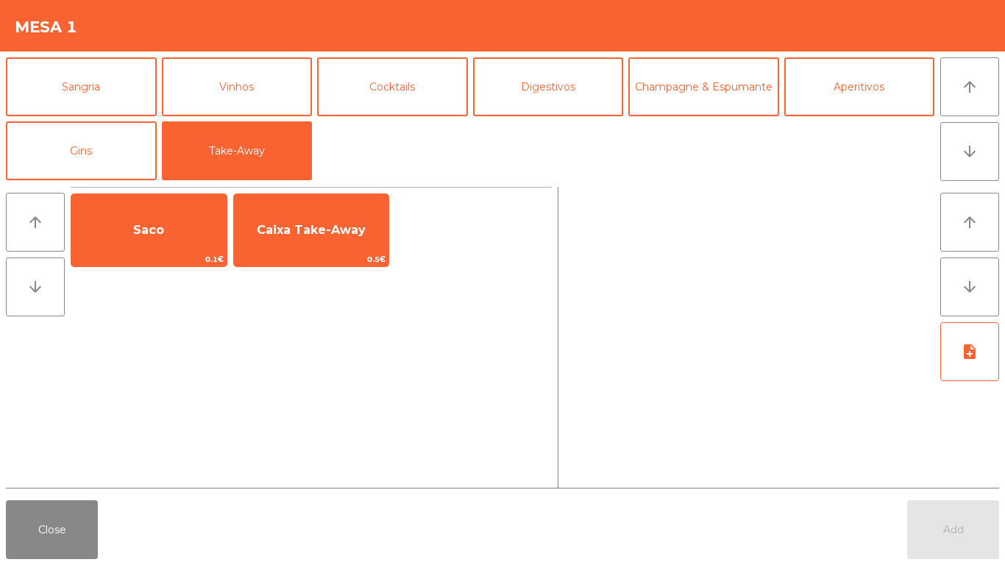
click at [230, 224] on div "Saco 0.1€ Caixa Take-Away 0.5€" at bounding box center [311, 230] width 481 height 74
click at [231, 224] on div "Saco 0.1€ Caixa Take-Away 0.5€" at bounding box center [311, 230] width 481 height 74
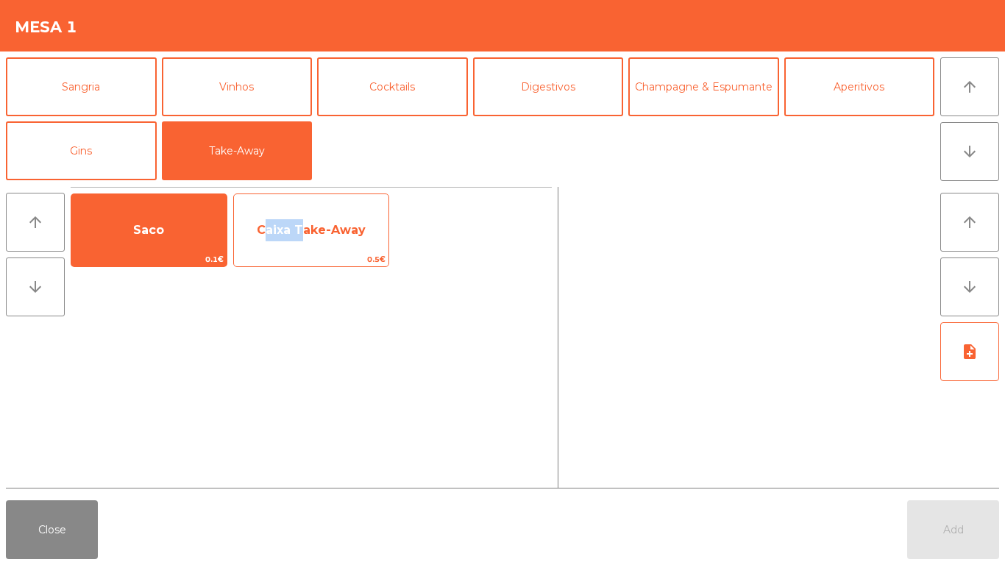
click at [241, 224] on span "Caixa Take-Away" at bounding box center [311, 230] width 155 height 40
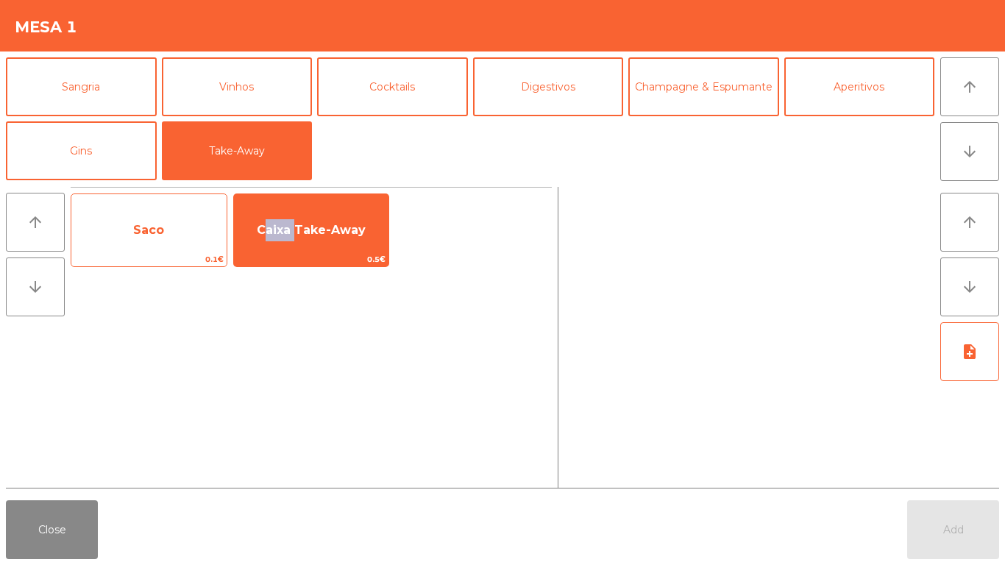
drag, startPoint x: 241, startPoint y: 224, endPoint x: 220, endPoint y: 227, distance: 21.5
click at [243, 224] on span "Caixa Take-Away" at bounding box center [311, 230] width 155 height 40
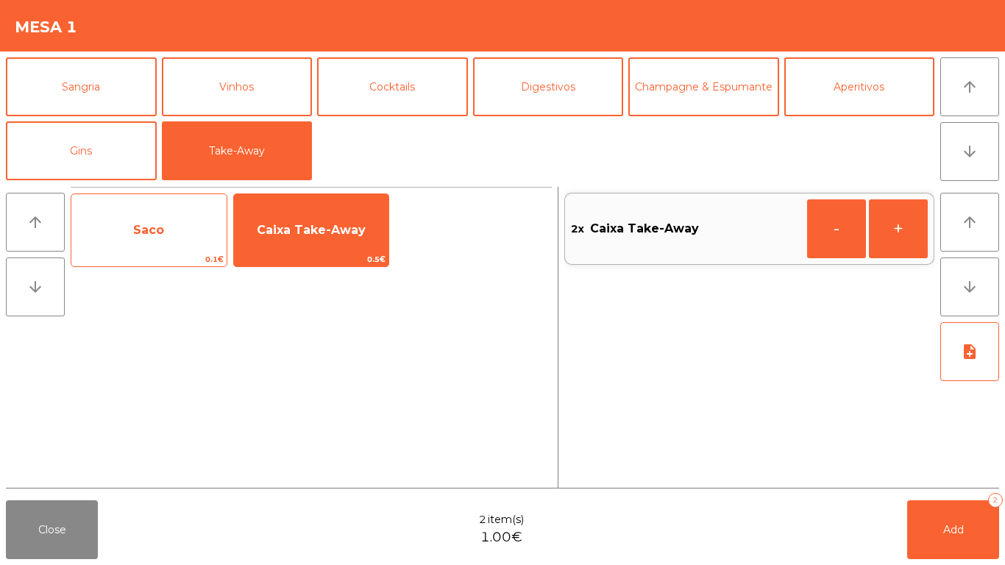
click at [148, 228] on span "Saco" at bounding box center [148, 230] width 31 height 14
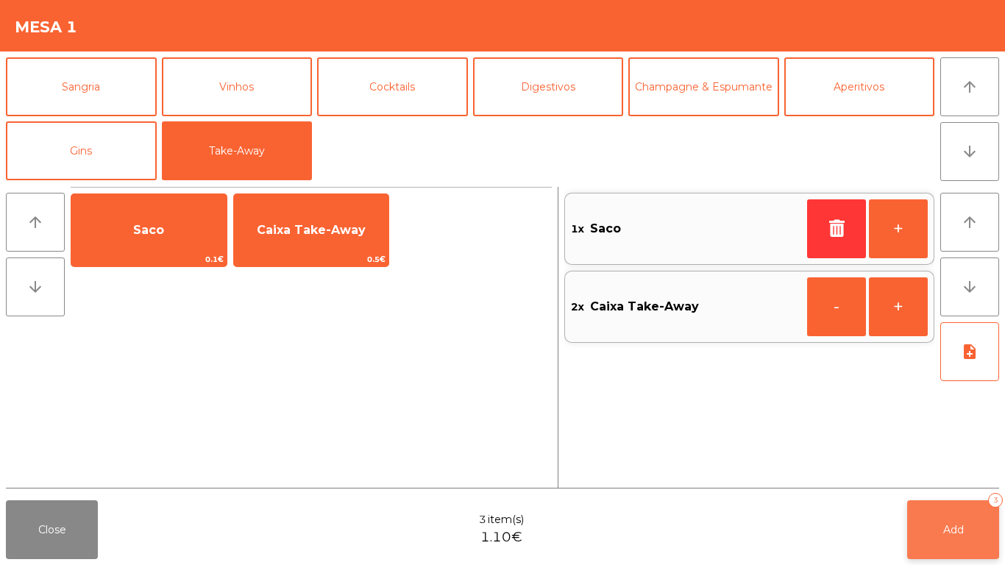
click at [960, 524] on span "Add" at bounding box center [953, 529] width 21 height 13
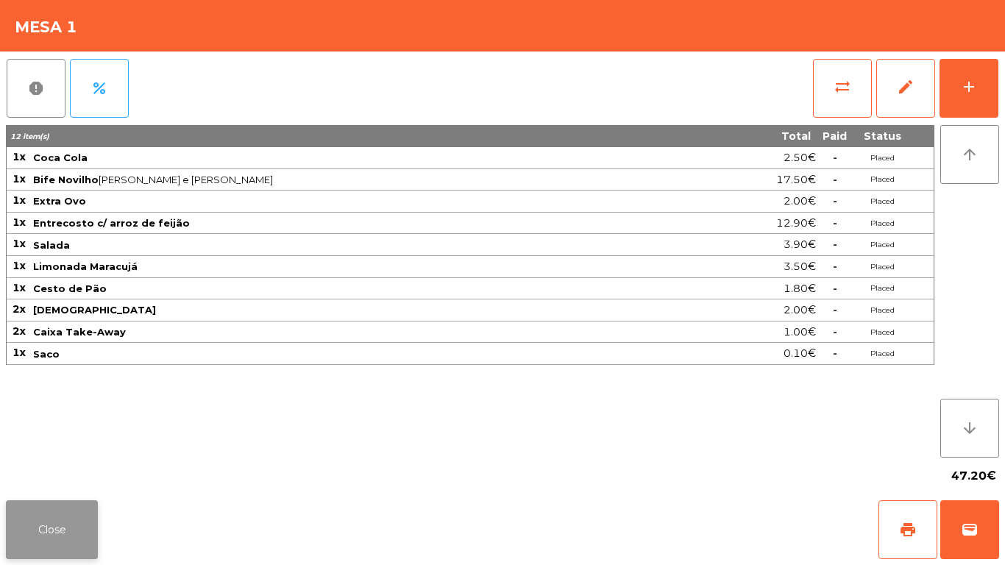
click at [19, 522] on button "Close" at bounding box center [52, 529] width 92 height 59
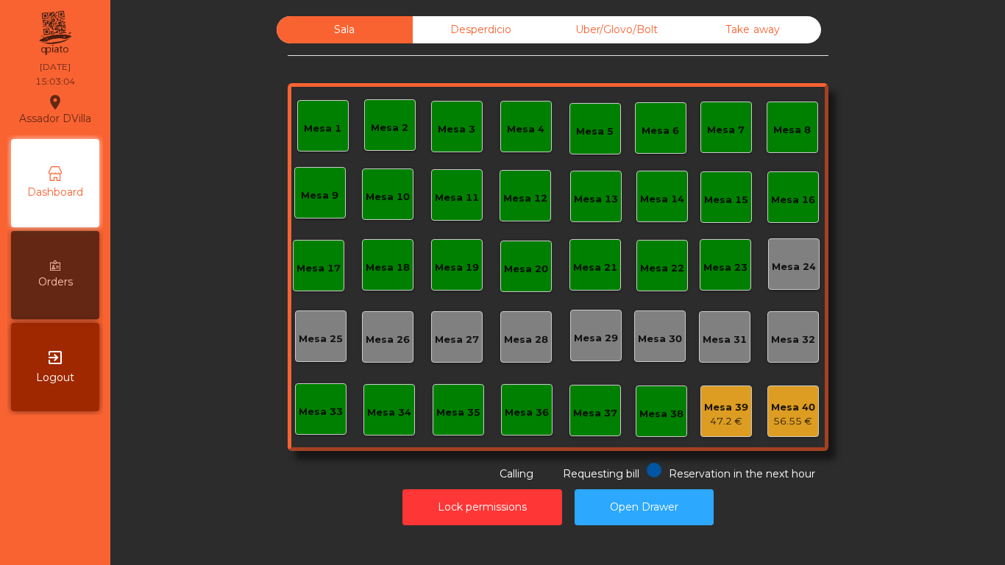
click at [660, 487] on div "Lock permissions Open Drawer" at bounding box center [557, 507] width 855 height 51
click at [676, 496] on button "Open Drawer" at bounding box center [644, 507] width 139 height 36
